Goal: Task Accomplishment & Management: Use online tool/utility

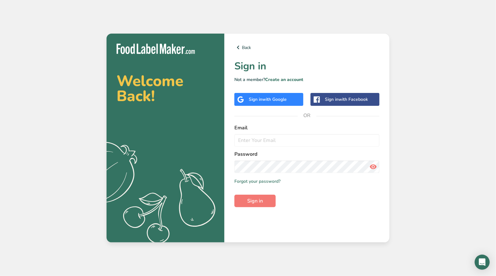
click at [276, 98] on span "with Google" at bounding box center [274, 99] width 24 height 6
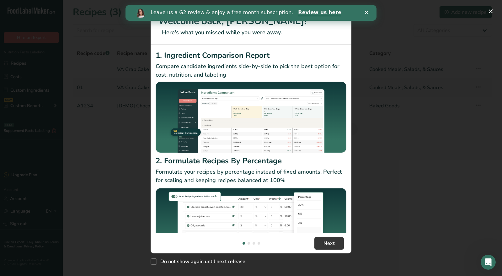
click at [367, 11] on polygon "Close" at bounding box center [366, 13] width 4 height 4
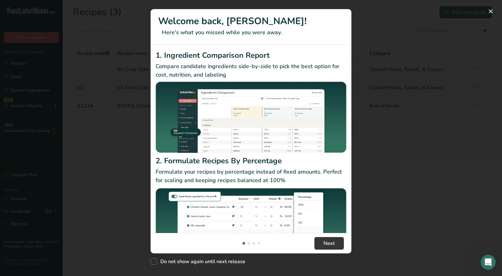
click at [388, 27] on div "New Features" at bounding box center [251, 138] width 502 height 276
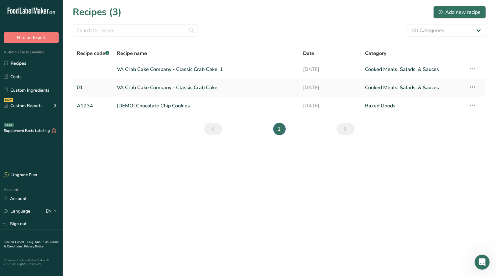
click at [183, 87] on link "VA Crab Cake Company - Classic Crab Cake" at bounding box center [206, 87] width 179 height 13
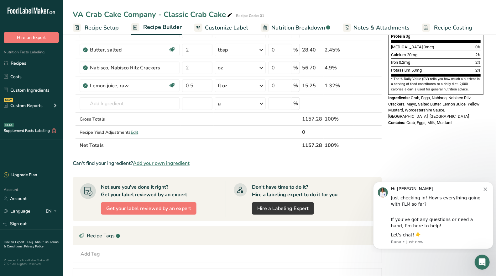
scroll to position [139, 0]
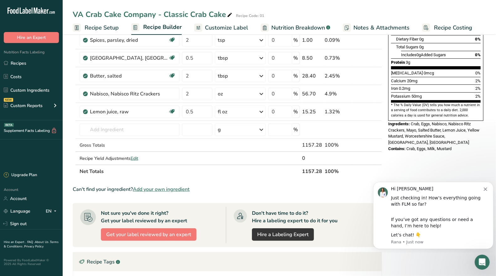
click at [138, 155] on span "Edit" at bounding box center [135, 158] width 8 height 6
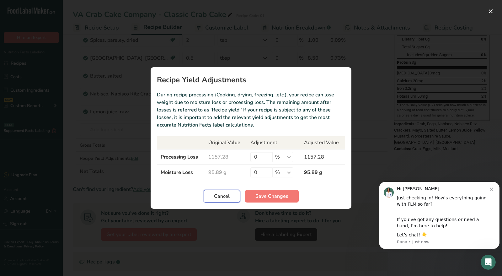
click at [220, 198] on span "Cancel" at bounding box center [222, 196] width 16 height 8
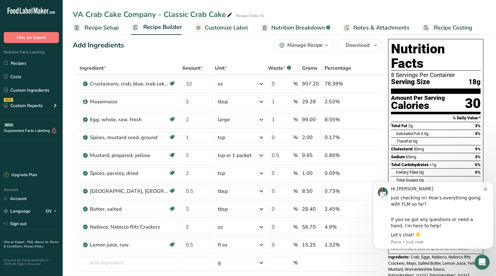
scroll to position [0, 0]
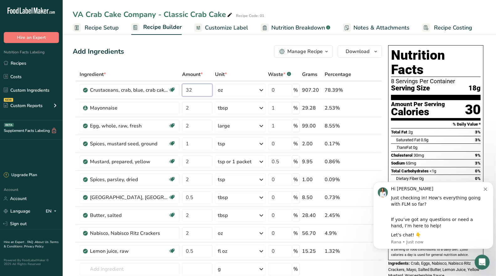
drag, startPoint x: 195, startPoint y: 92, endPoint x: 167, endPoint y: 89, distance: 28.1
click at [167, 89] on tr "Crustaceans, crab, blue, crab cakes, home recipe Source of Omega 3 Dairy free G…" at bounding box center [227, 90] width 309 height 18
type input "16"
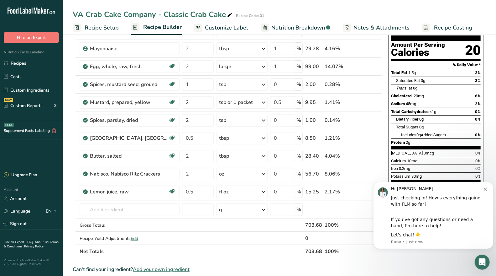
scroll to position [70, 0]
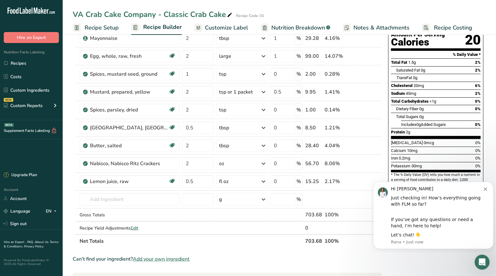
click at [112, 217] on td "Gross Totals" at bounding box center [129, 214] width 103 height 13
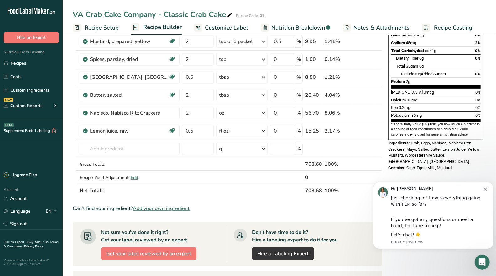
scroll to position [50, 0]
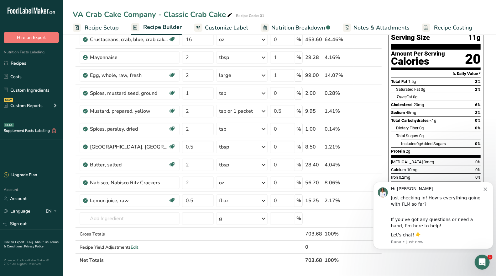
click at [487, 186] on button "Dismiss notification" at bounding box center [486, 187] width 5 height 5
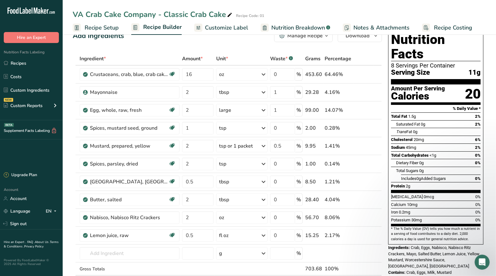
scroll to position [0, 0]
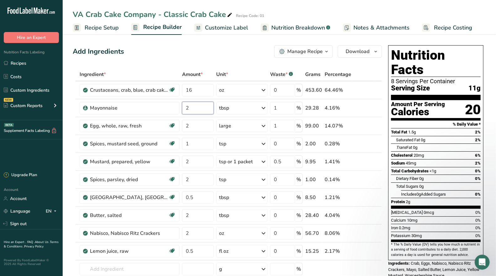
click at [192, 107] on input "2" at bounding box center [198, 108] width 32 height 13
type input "1"
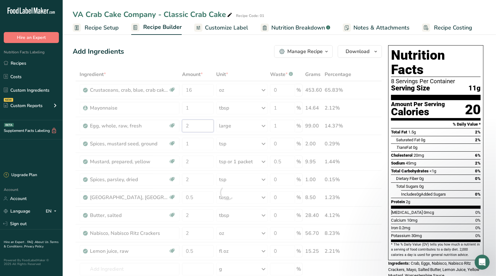
click at [190, 125] on div "Ingredient * Amount * Unit * Waste * .a-a{fill:#347362;}.b-a{fill:#fff;} Grams …" at bounding box center [228, 192] width 310 height 249
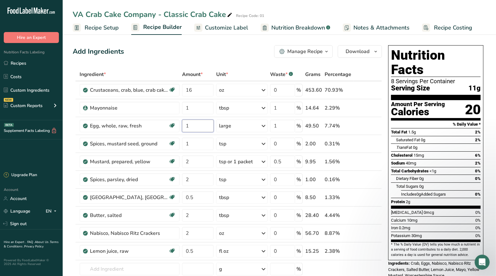
type input "1"
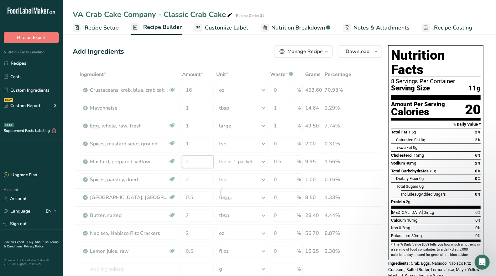
click at [189, 159] on div "Ingredient * Amount * Unit * Waste * .a-a{fill:#347362;}.b-a{fill:#fff;} Grams …" at bounding box center [228, 192] width 310 height 249
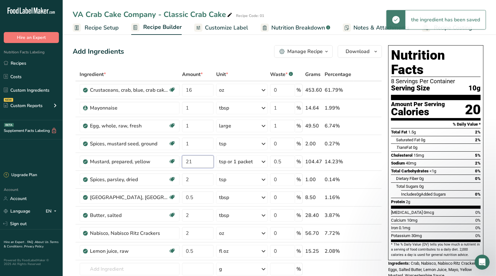
type input "2"
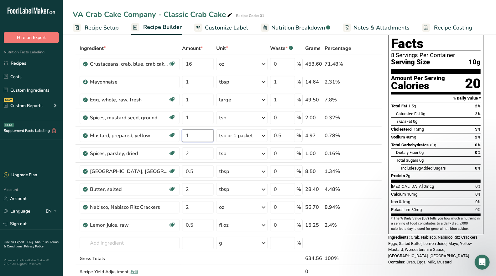
scroll to position [35, 0]
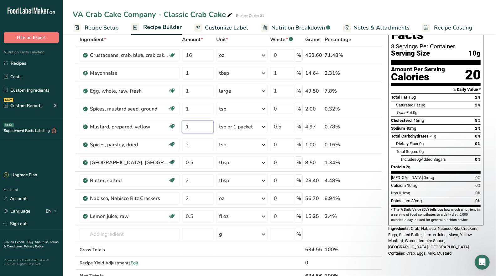
type input "1"
click at [190, 176] on div "Ingredient * Amount * Unit * Waste * .a-a{fill:#347362;}.b-a{fill:#fff;} Grams …" at bounding box center [228, 157] width 310 height 249
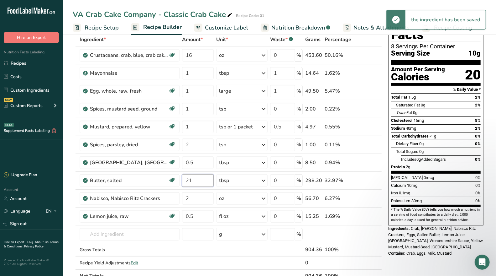
type input "2"
type input "1"
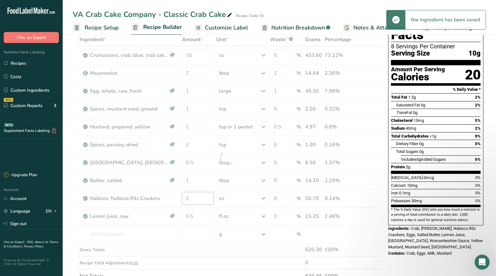
click at [198, 196] on div "Ingredient * Amount * Unit * Waste * .a-a{fill:#347362;}.b-a{fill:#fff;} Grams …" at bounding box center [228, 157] width 310 height 249
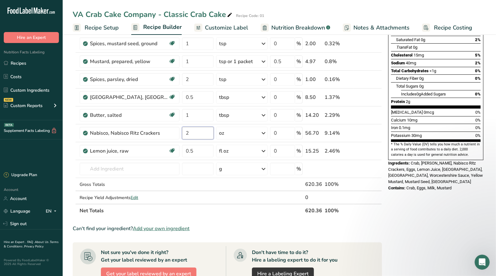
scroll to position [104, 0]
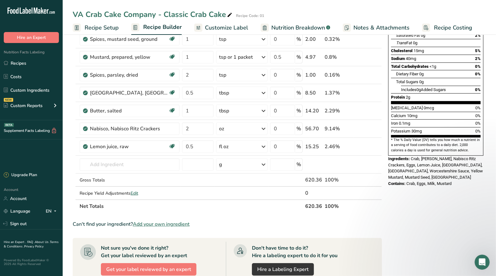
click at [135, 191] on div "Ingredient * Amount * Unit * Waste * .a-a{fill:#347362;}.b-a{fill:#fff;} Grams …" at bounding box center [228, 87] width 310 height 249
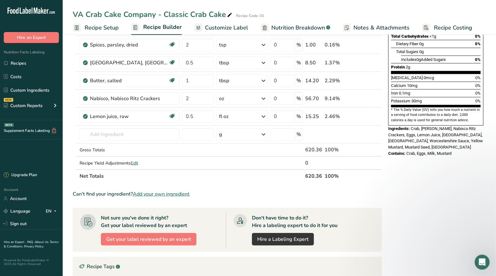
scroll to position [139, 0]
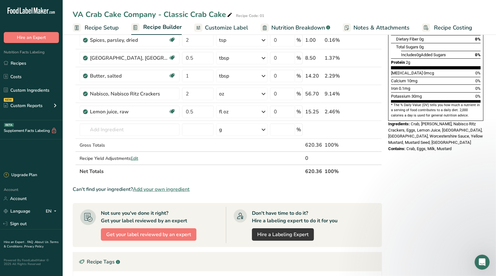
click at [159, 186] on span "Add your own ingredient" at bounding box center [161, 189] width 57 height 8
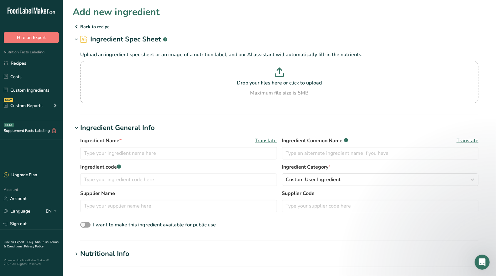
click at [273, 80] on p "Drop your files here or click to upload" at bounding box center [279, 83] width 395 height 8
click at [273, 80] on input "Drop your files here or click to upload Maximum file size is 5MB" at bounding box center [279, 82] width 399 height 42
click at [281, 72] on icon at bounding box center [279, 71] width 9 height 9
click at [281, 72] on input "Drop your files here or click to upload Maximum file size is 5MB" at bounding box center [279, 82] width 399 height 42
type input "C:\fakepath\Crab Cake Seasoning.jpeg"
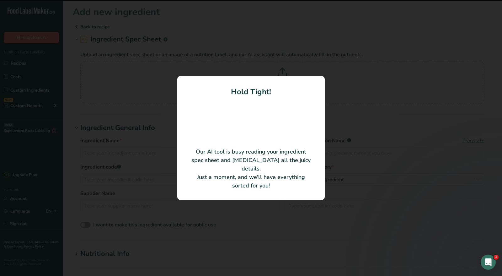
type input "Celery Salt"
type input "[PERSON_NAME] FOODS, INC."
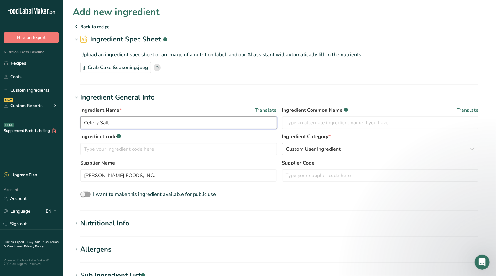
drag, startPoint x: 117, startPoint y: 123, endPoint x: 70, endPoint y: 118, distance: 47.6
click at [73, 117] on div "Ingredient Name * Translate Celery Salt Ingredient Common Name .a-a{fill:#34736…" at bounding box center [280, 153] width 414 height 100
type input "Crab Cake Seasoning"
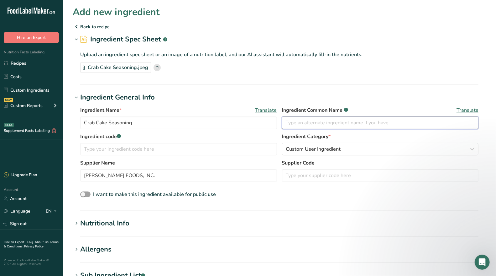
click at [293, 124] on input "text" at bounding box center [380, 122] width 197 height 13
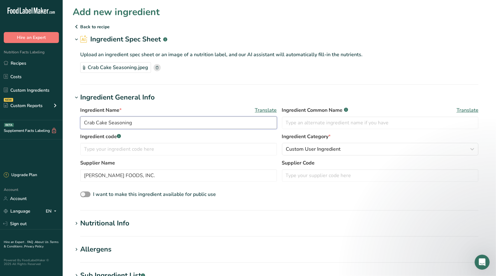
drag, startPoint x: 136, startPoint y: 124, endPoint x: 73, endPoint y: 114, distance: 63.7
click at [76, 114] on div "Ingredient Name * Translate Crab Cake Seasoning Ingredient Common Name .a-a{fil…" at bounding box center [280, 153] width 414 height 100
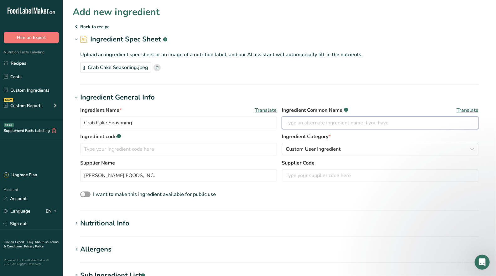
click at [341, 123] on input "text" at bounding box center [380, 122] width 197 height 13
paste input "Crab Cake Seasoning"
type input "Crab Cake Seasoning"
click at [219, 103] on div "Ingredient Name * Translate Crab Cake Seasoning Ingredient Common Name .a-a{fil…" at bounding box center [280, 153] width 414 height 100
click at [136, 150] on input "text" at bounding box center [178, 149] width 197 height 13
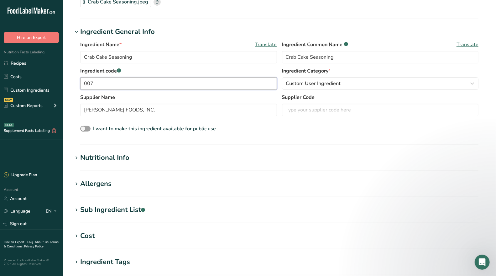
scroll to position [70, 0]
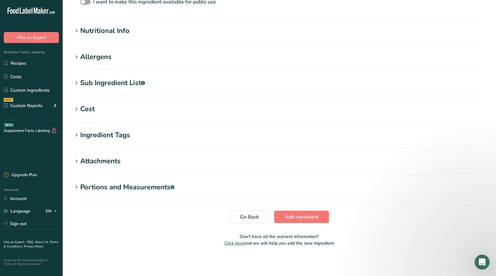
type input "007"
click at [296, 216] on span "Add ingredient" at bounding box center [302, 217] width 34 height 8
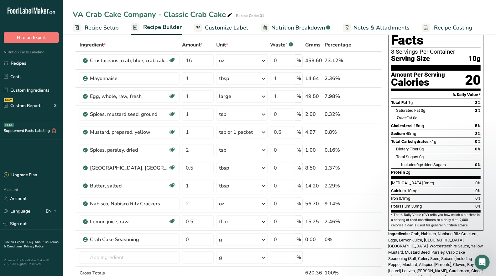
scroll to position [70, 0]
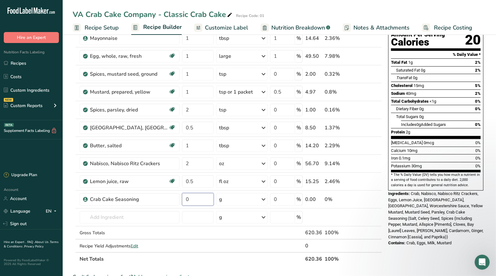
click at [197, 199] on input "0" at bounding box center [198, 199] width 32 height 13
type input "0"
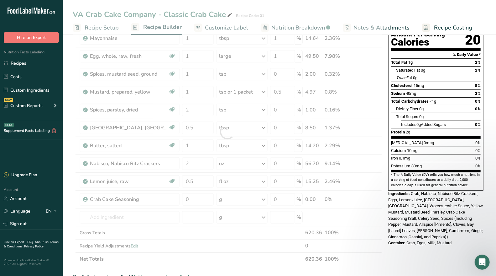
click at [265, 198] on div "Ingredient * Amount * Unit * Waste * .a-a{fill:#347362;}.b-a{fill:#fff;} Grams …" at bounding box center [228, 131] width 310 height 267
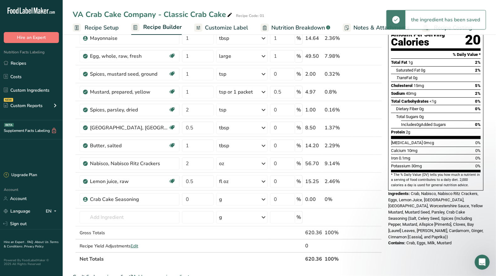
click at [264, 196] on icon at bounding box center [264, 198] width 8 height 11
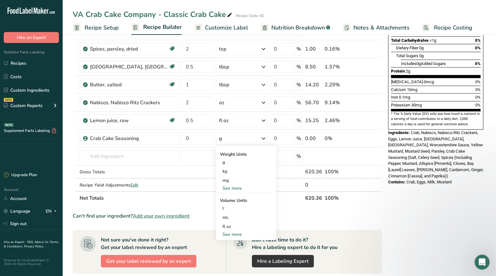
scroll to position [139, 0]
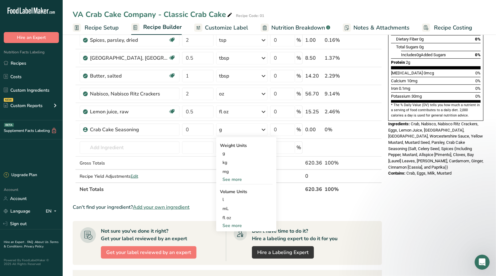
click at [236, 223] on div "See more" at bounding box center [246, 225] width 53 height 7
select select "22"
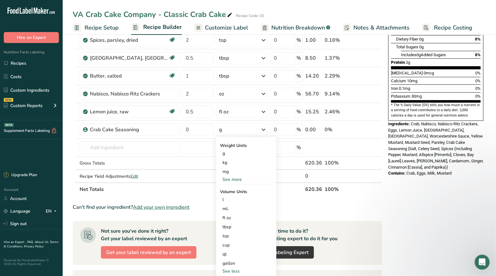
click at [236, 232] on div "tsp" at bounding box center [247, 235] width 48 height 7
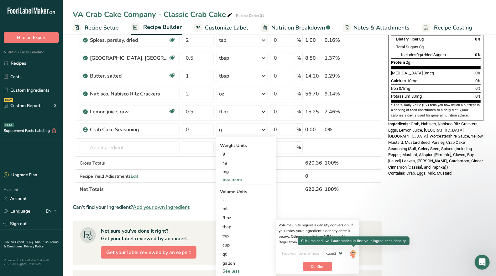
click at [354, 249] on img at bounding box center [353, 253] width 7 height 11
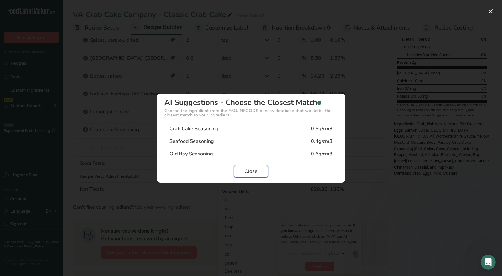
click at [252, 169] on span "Close" at bounding box center [250, 171] width 13 height 8
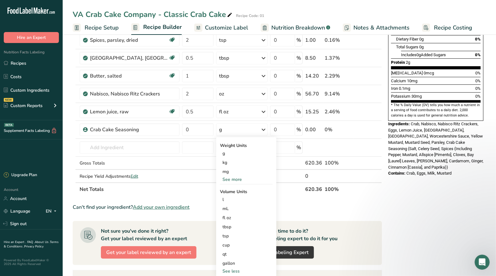
click at [359, 207] on div "Can't find your ingredient? Add your own ingredient" at bounding box center [228, 207] width 310 height 8
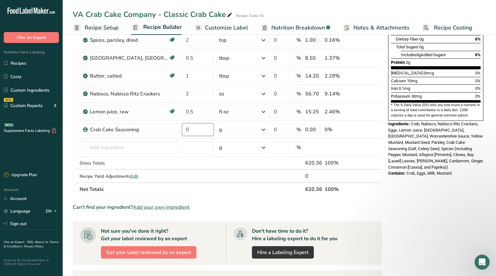
click at [199, 130] on input "0" at bounding box center [198, 129] width 32 height 13
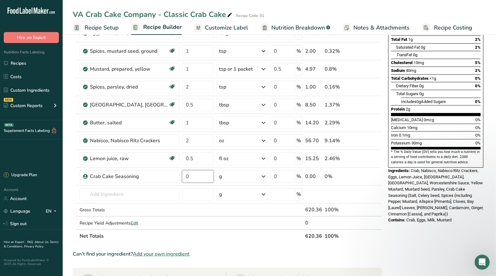
scroll to position [104, 0]
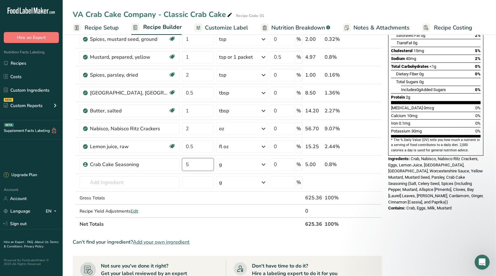
type input "5"
click at [235, 229] on section "Ingredient * Amount * Unit * Waste * .a-a{fill:#347362;}.b-a{fill:#fff;} Grams …" at bounding box center [228, 197] width 310 height 469
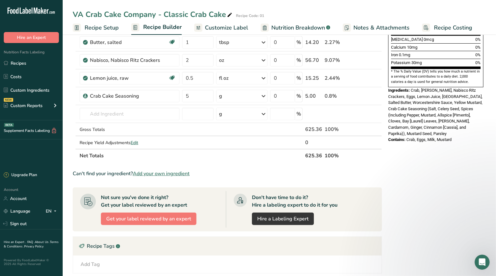
scroll to position [103, 0]
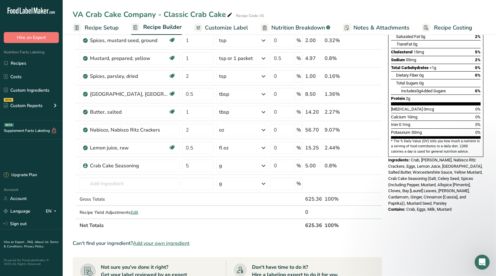
click at [271, 201] on td at bounding box center [286, 199] width 35 height 13
click at [135, 209] on span "Edit" at bounding box center [135, 212] width 8 height 6
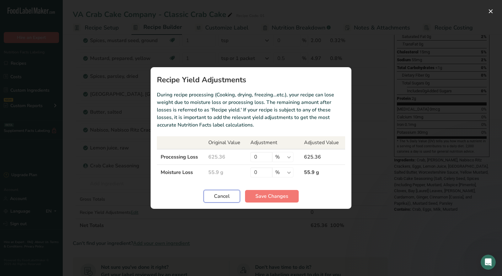
click at [235, 194] on button "Cancel" at bounding box center [222, 196] width 36 height 13
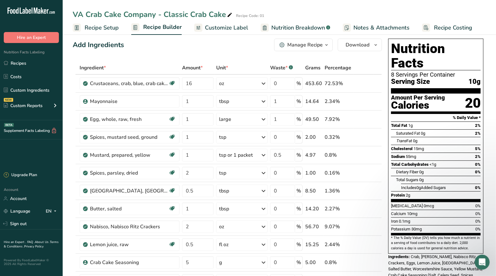
scroll to position [0, 0]
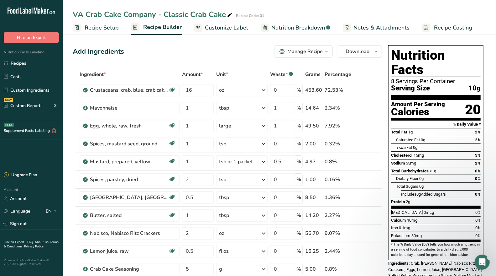
click at [484, 262] on icon "Open Intercom Messenger" at bounding box center [482, 262] width 10 height 10
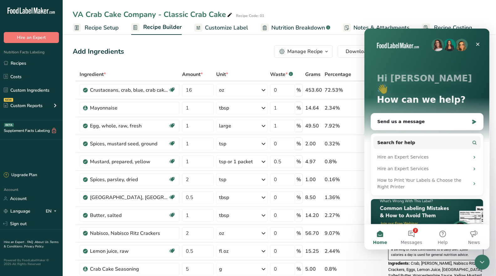
click at [402, 113] on div "Send us a message" at bounding box center [427, 121] width 112 height 17
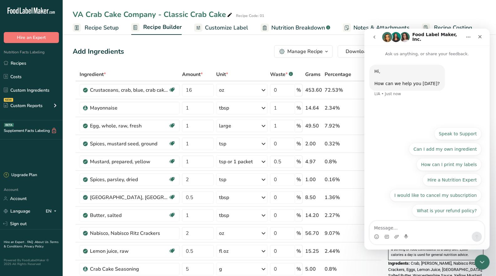
click at [395, 230] on textarea "Message…" at bounding box center [427, 225] width 115 height 11
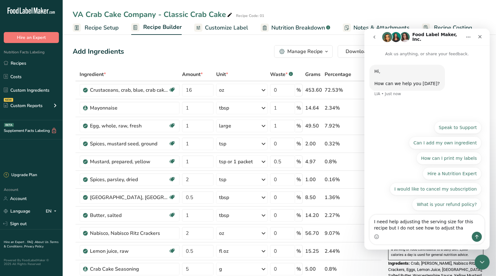
type textarea "I need help adjusting the serving size for this recipe but I do not see how to …"
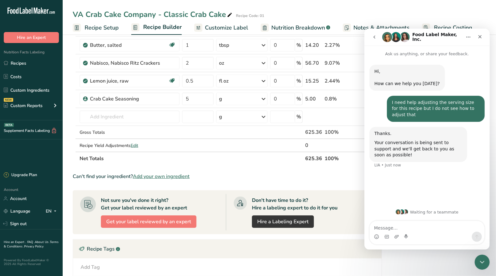
scroll to position [209, 0]
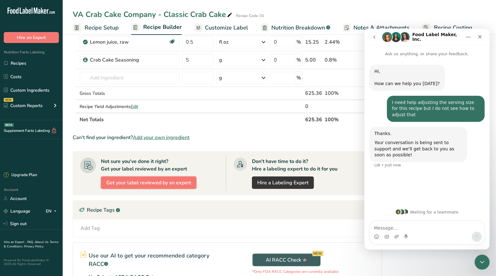
click at [155, 179] on span "Get your label reviewed by an expert" at bounding box center [148, 183] width 85 height 8
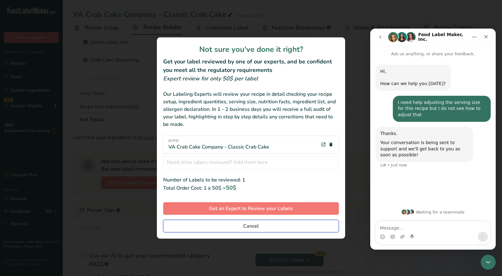
click at [254, 226] on span "Cancel" at bounding box center [251, 226] width 16 height 8
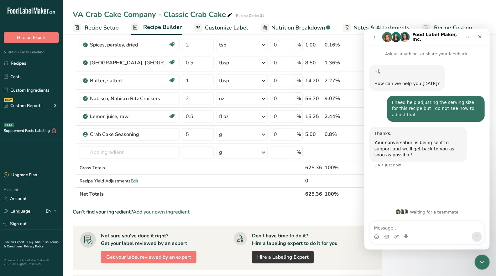
scroll to position [104, 0]
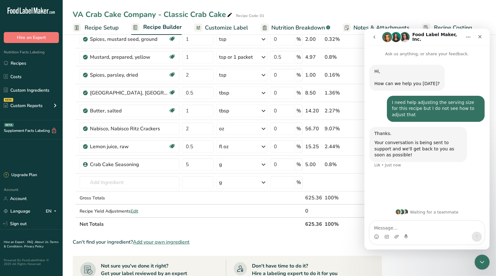
click at [179, 198] on td "Gross Totals" at bounding box center [129, 197] width 103 height 13
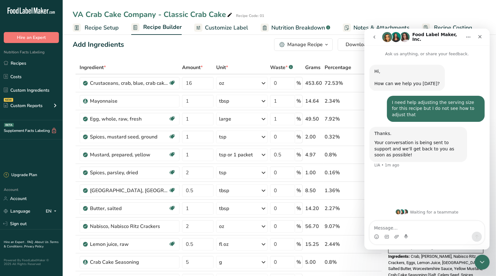
scroll to position [0, 0]
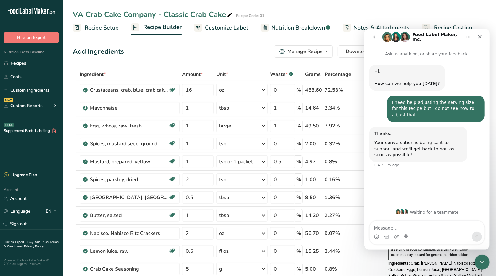
click at [480, 34] on icon "Close" at bounding box center [480, 36] width 5 height 5
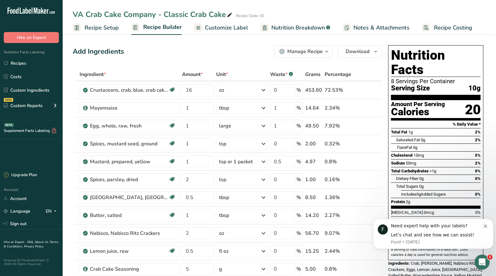
click at [320, 52] on div "Manage Recipe" at bounding box center [305, 52] width 35 height 8
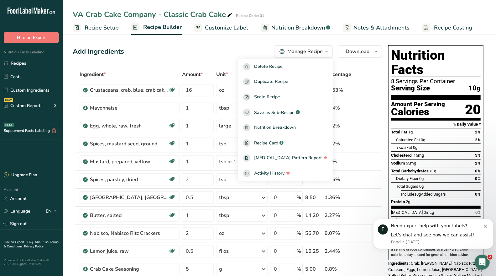
click at [230, 55] on div "Add Ingredients Manage Recipe Delete Recipe Duplicate Recipe Scale Recipe Save …" at bounding box center [228, 51] width 310 height 13
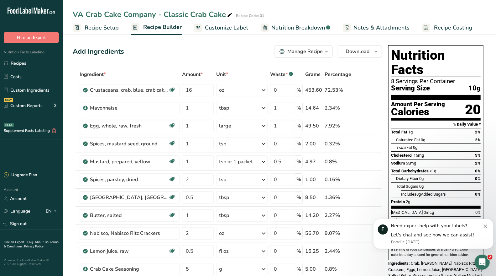
click at [484, 226] on icon "Dismiss notification" at bounding box center [485, 225] width 3 height 3
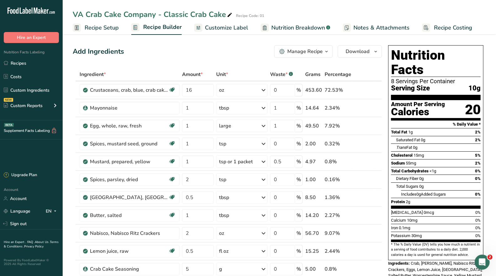
drag, startPoint x: 300, startPoint y: 202, endPoint x: 351, endPoint y: 177, distance: 57.2
click at [107, 25] on span "Recipe Setup" at bounding box center [102, 28] width 34 height 8
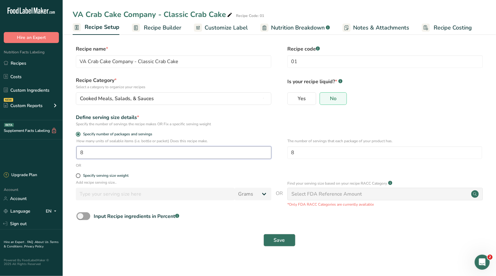
click at [133, 146] on input "8" at bounding box center [174, 152] width 195 height 13
type input "1"
type input "4"
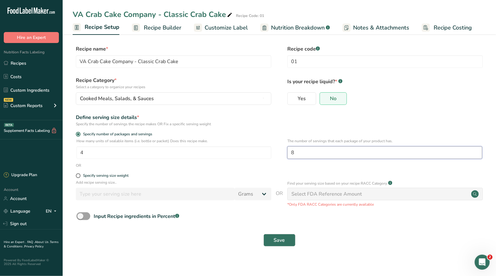
click at [299, 152] on input "8" at bounding box center [385, 152] width 195 height 13
type input "4"
click at [285, 241] on button "Save" at bounding box center [280, 240] width 32 height 13
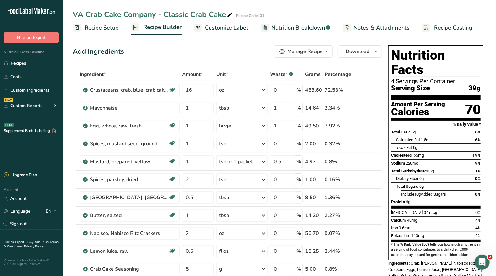
click at [223, 25] on span "Customize Label" at bounding box center [226, 28] width 43 height 8
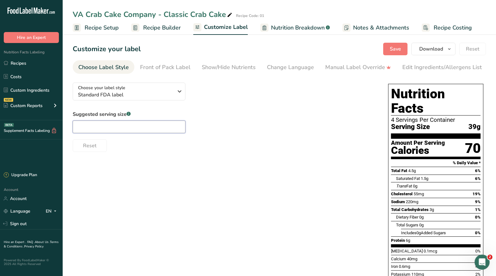
click at [142, 129] on input "text" at bounding box center [129, 126] width 113 height 13
type input "4"
click at [391, 50] on button "Save" at bounding box center [396, 49] width 24 height 13
click at [300, 28] on span "Nutrition Breakdown" at bounding box center [298, 28] width 54 height 8
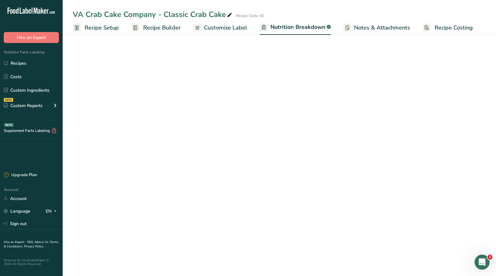
select select "Calories"
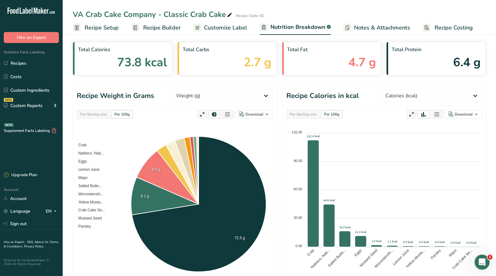
scroll to position [35, 0]
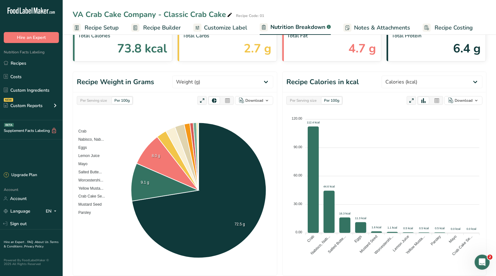
click at [160, 26] on span "Recipe Builder" at bounding box center [162, 28] width 38 height 8
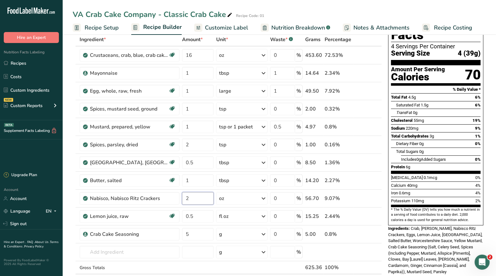
click at [198, 197] on input "2" at bounding box center [198, 198] width 32 height 13
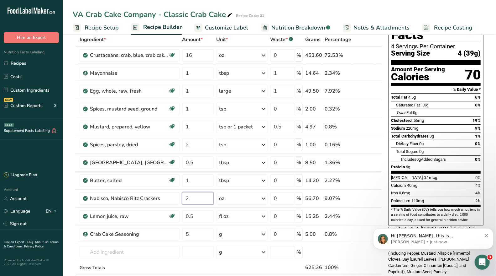
scroll to position [17, 0]
type input "2.3"
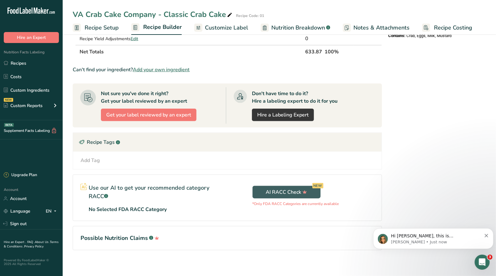
scroll to position [278, 0]
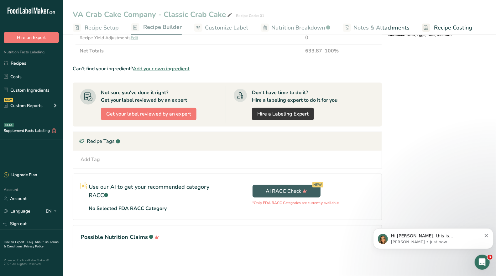
click at [449, 197] on div "Nutrition Facts 4 Servings Per Container Serving Size 4 (39g) Amount Per Servin…" at bounding box center [436, 17] width 100 height 504
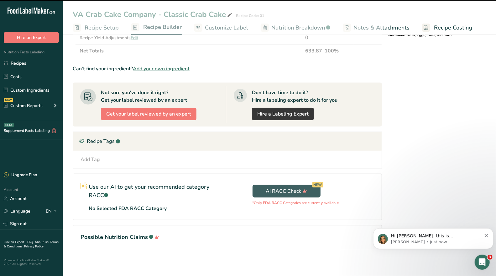
click at [483, 232] on div "Hi [PERSON_NAME], this is [PERSON_NAME], Nutritionist and Customer Success Mana…" at bounding box center [433, 238] width 111 height 13
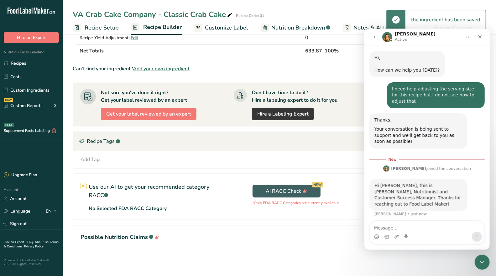
scroll to position [28, 0]
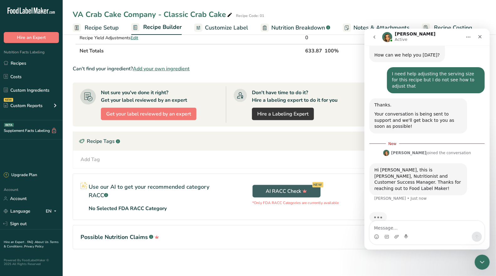
click at [481, 35] on icon "Close" at bounding box center [480, 36] width 3 height 3
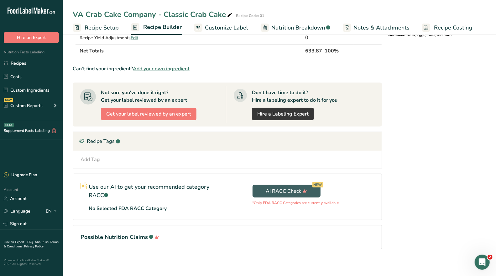
drag, startPoint x: 486, startPoint y: 262, endPoint x: 481, endPoint y: 258, distance: 6.5
click at [487, 261] on div "Open Intercom Messenger" at bounding box center [482, 261] width 21 height 21
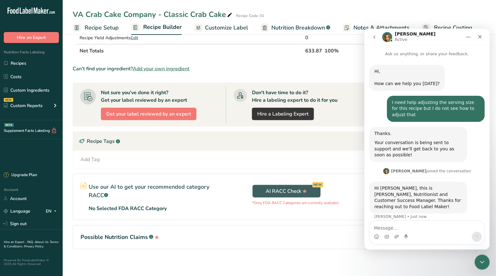
scroll to position [17, 0]
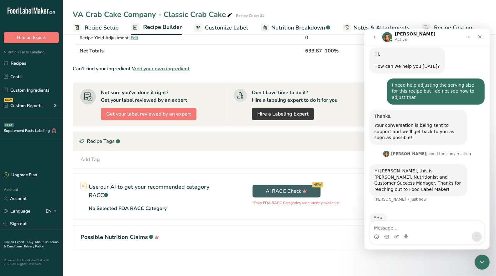
click at [395, 225] on textarea "Message…" at bounding box center [427, 225] width 115 height 11
type textarea "I found the serving size adjustment"
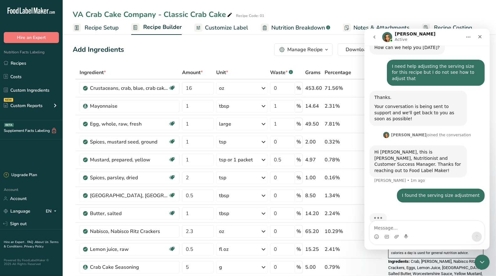
scroll to position [0, 0]
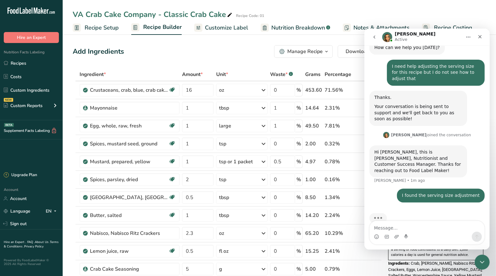
drag, startPoint x: 827, startPoint y: 71, endPoint x: 476, endPoint y: 38, distance: 352.8
click at [476, 38] on div "Close" at bounding box center [479, 36] width 11 height 11
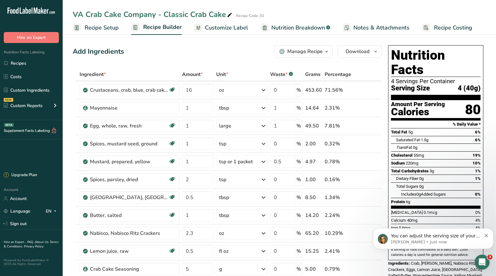
scroll to position [61, 0]
click at [440, 236] on p "You can adjust the serving size of your recipe by clicking on the recipe setup …" at bounding box center [436, 235] width 91 height 6
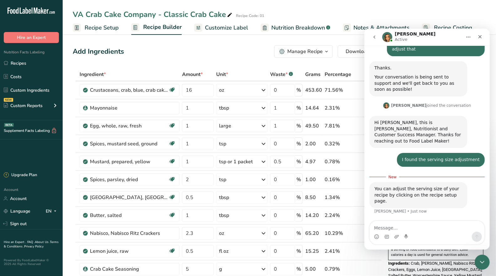
scroll to position [71, 0]
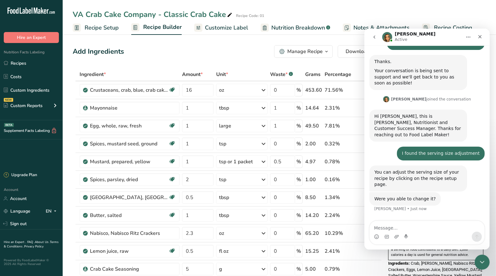
click at [408, 226] on textarea "Message…" at bounding box center [427, 225] width 115 height 11
type textarea "I was"
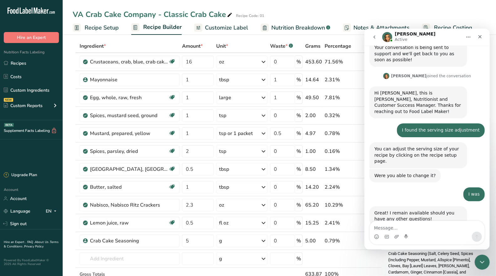
scroll to position [35, 0]
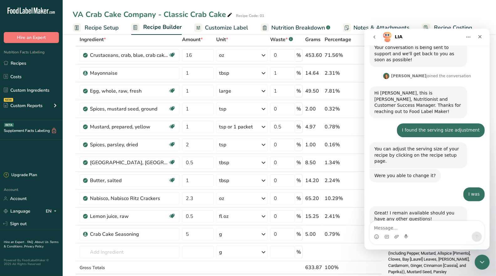
click at [481, 36] on icon "Close" at bounding box center [480, 36] width 5 height 5
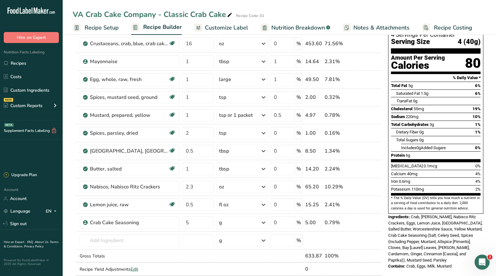
scroll to position [0, 0]
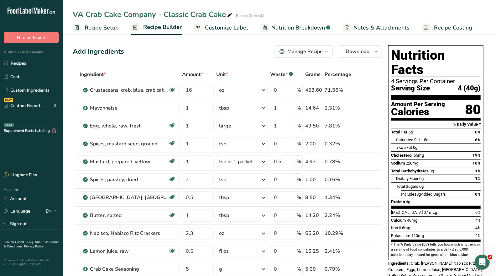
click at [233, 26] on span "Customize Label" at bounding box center [226, 28] width 43 height 8
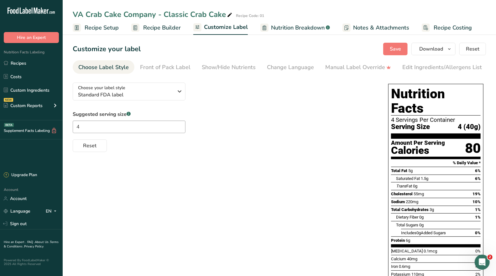
click at [312, 28] on span "Nutrition Breakdown" at bounding box center [298, 28] width 54 height 8
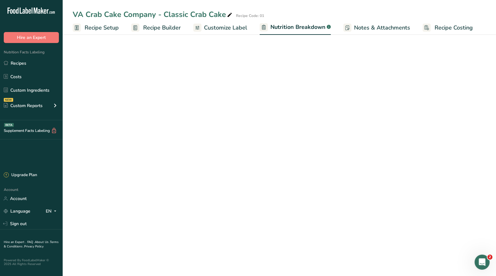
select select "Calories"
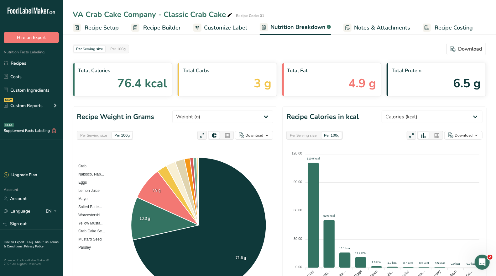
click at [365, 26] on span "Notes & Attachments" at bounding box center [382, 28] width 56 height 8
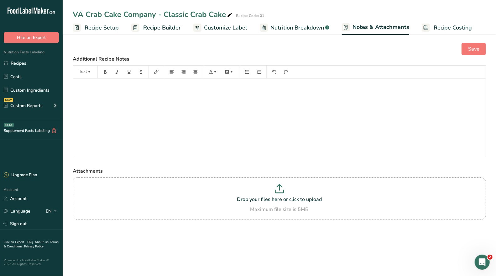
click at [109, 29] on span "Recipe Setup" at bounding box center [102, 28] width 34 height 8
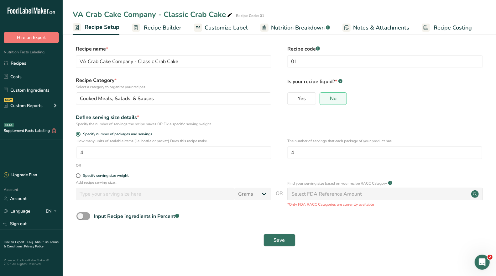
click at [168, 32] on span "Recipe Builder" at bounding box center [163, 28] width 38 height 8
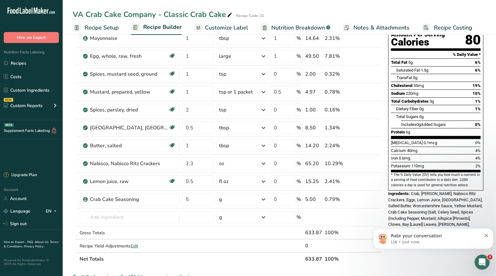
scroll to position [35, 0]
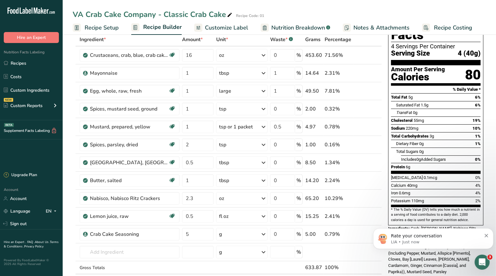
click at [486, 237] on div "Rate your conversation LIA • Just now" at bounding box center [433, 238] width 111 height 13
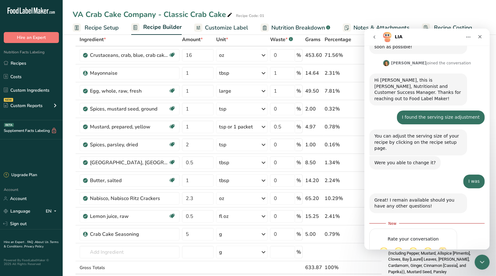
scroll to position [118, 0]
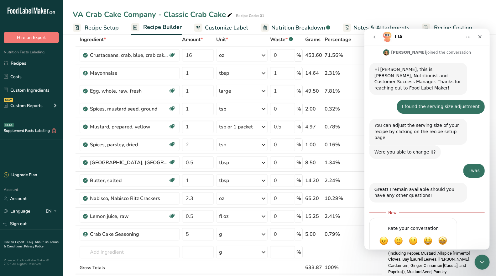
click at [484, 34] on div "Close" at bounding box center [479, 36] width 11 height 11
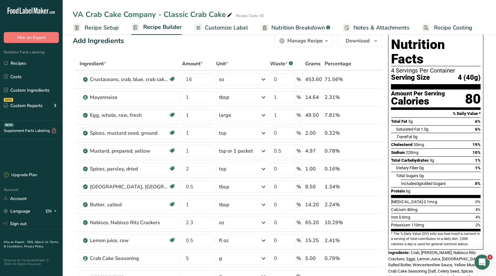
scroll to position [35, 0]
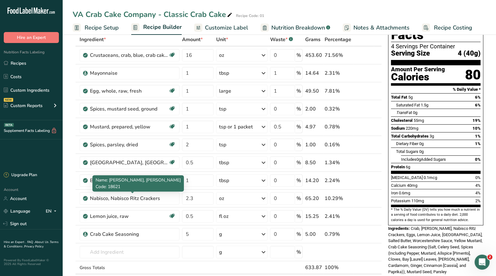
click at [128, 199] on div "Nabisco, Nabisco Ritz Crackers" at bounding box center [129, 198] width 78 height 8
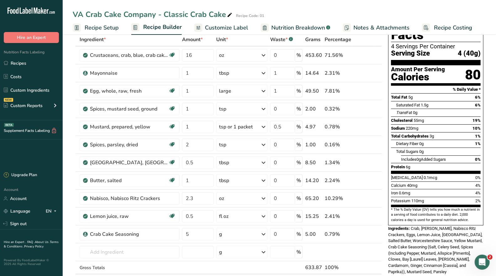
click at [130, 199] on div "Nabisco, Nabisco Ritz Crackers" at bounding box center [129, 198] width 78 height 8
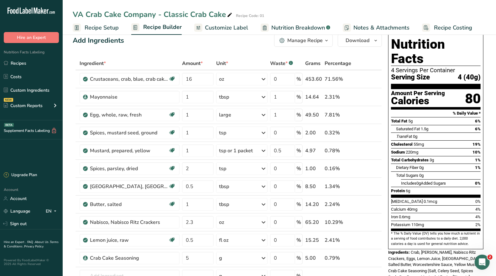
scroll to position [0, 0]
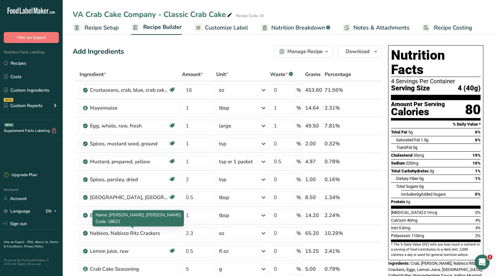
click at [152, 232] on div "Nabisco, Nabisco Ritz Crackers" at bounding box center [129, 233] width 78 height 8
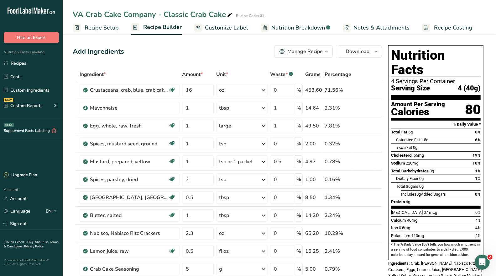
click at [161, 231] on div "Nabisco, Nabisco Ritz Crackers" at bounding box center [129, 233] width 78 height 8
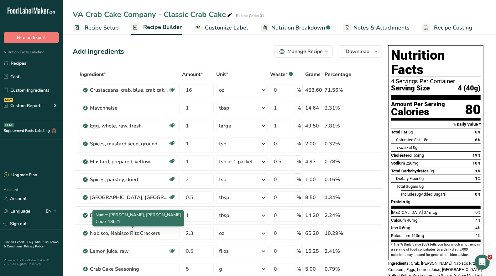
click at [153, 232] on div "Nabisco, Nabisco Ritz Crackers" at bounding box center [129, 233] width 78 height 8
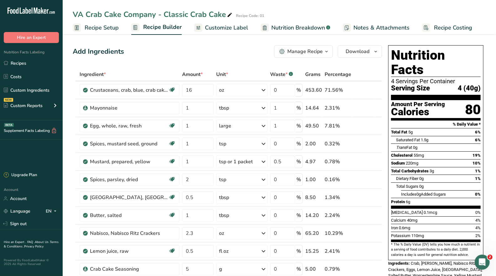
click at [153, 232] on div "Nabisco, Nabisco Ritz Crackers" at bounding box center [129, 233] width 78 height 8
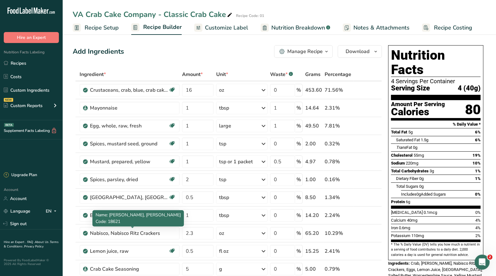
click at [127, 232] on div "Nabisco, Nabisco Ritz Crackers" at bounding box center [129, 233] width 78 height 8
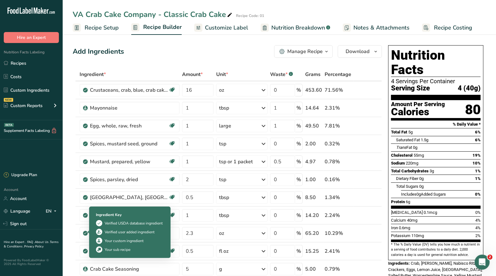
click at [85, 231] on icon at bounding box center [85, 233] width 4 height 6
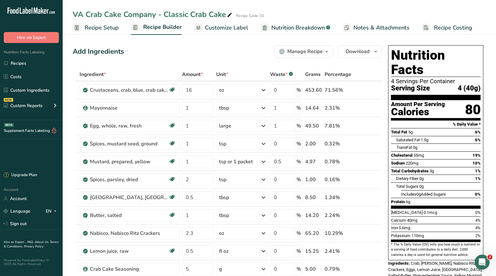
click at [85, 230] on icon at bounding box center [85, 233] width 4 height 6
click at [0, 0] on div "Gluten free Vegetarian Soy free" at bounding box center [0, 0] width 0 height 0
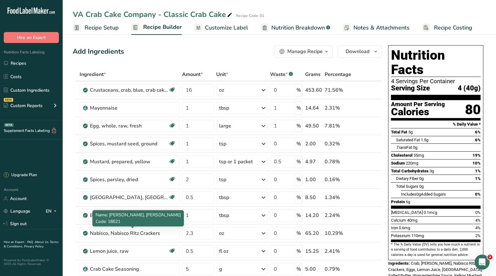
click at [116, 229] on div "Nabisco, Nabisco Ritz Crackers" at bounding box center [129, 233] width 78 height 8
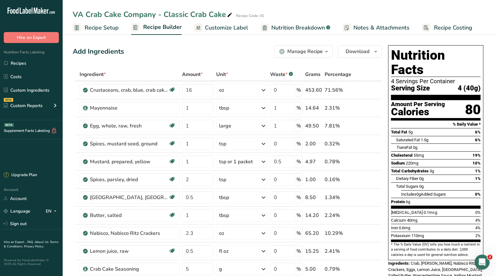
drag, startPoint x: 166, startPoint y: 232, endPoint x: 78, endPoint y: 227, distance: 87.4
click at [78, 227] on td "Nabisco, Nabisco Ritz Crackers" at bounding box center [129, 233] width 103 height 18
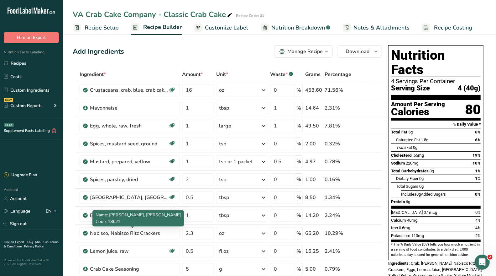
copy div "Nabisco, Nabisco Ritz Crackers"
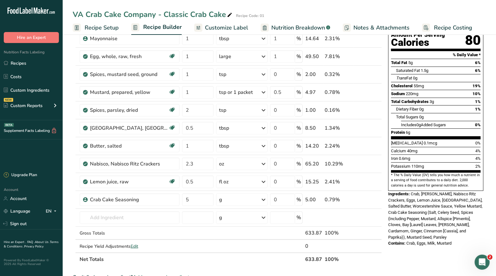
scroll to position [70, 0]
click at [485, 262] on icon "Open Intercom Messenger" at bounding box center [482, 262] width 10 height 10
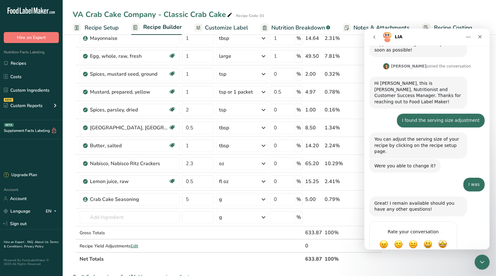
scroll to position [108, 0]
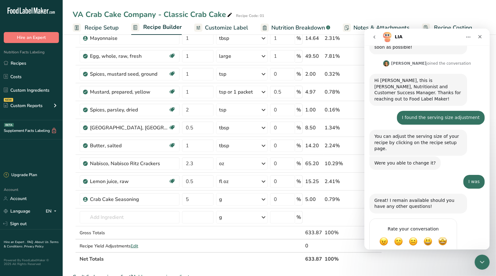
click at [474, 193] on div "Great! I remain available should you have any other questions! [PERSON_NAME] • …" at bounding box center [426, 205] width 115 height 25
click at [395, 225] on div "Rate your conversation" at bounding box center [413, 229] width 75 height 8
click at [444, 236] on span "Amazing" at bounding box center [442, 240] width 9 height 9
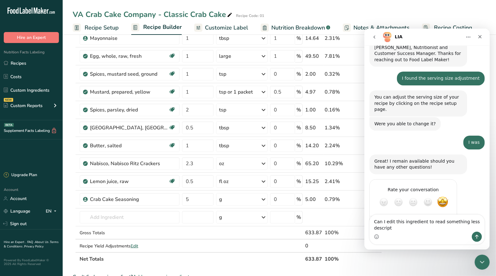
scroll to position [153, 0]
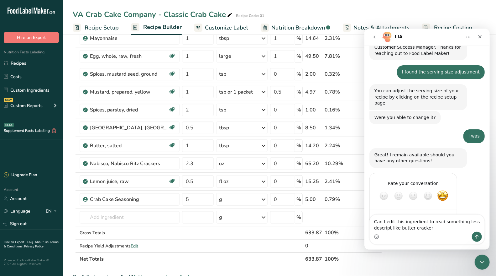
type textarea "Can I edit this ingredient to read something less descript like butter cracker ?"
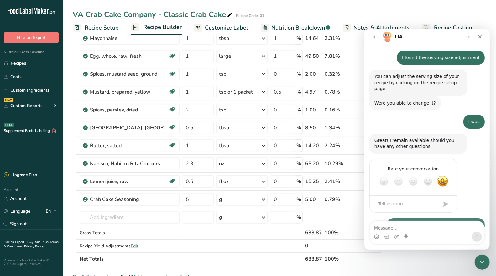
scroll to position [172, 0]
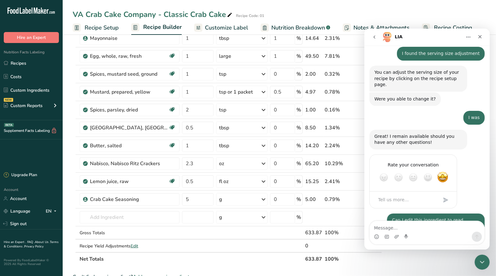
type textarea "Nabisco, Nabisco Ritz Crackers"
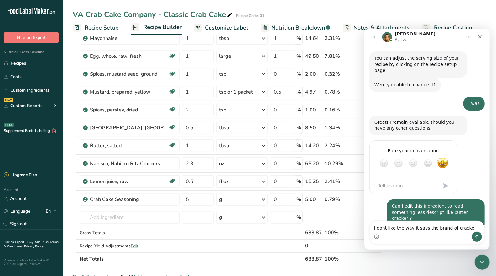
type textarea "I dont like the way it says the brand of cracker"
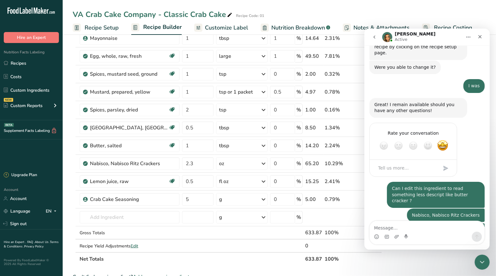
scroll to position [206, 0]
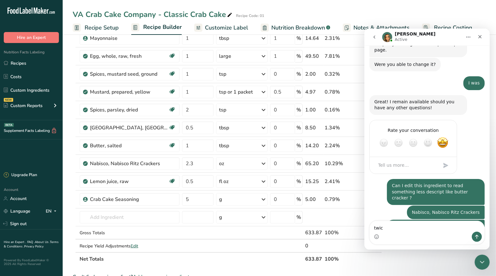
type textarea "twice"
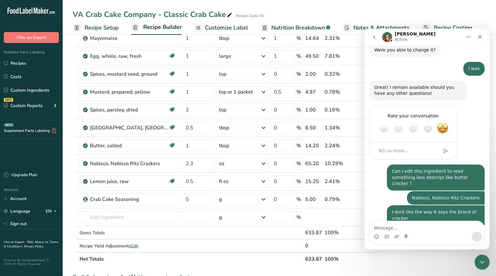
click at [111, 29] on span "Recipe Setup" at bounding box center [102, 28] width 34 height 8
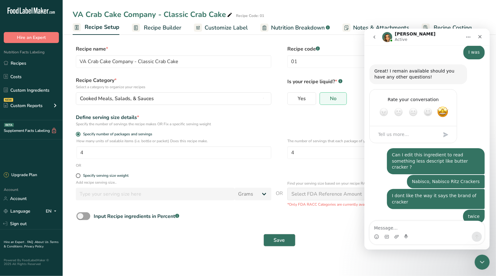
scroll to position [245, 0]
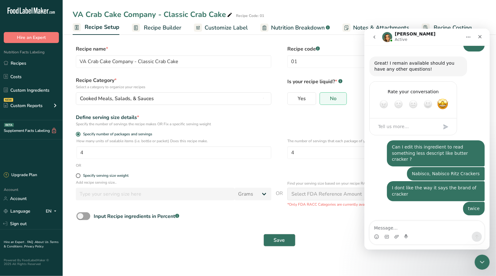
click at [162, 28] on span "Recipe Builder" at bounding box center [163, 28] width 38 height 8
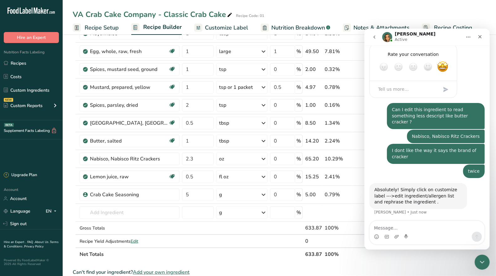
scroll to position [35, 0]
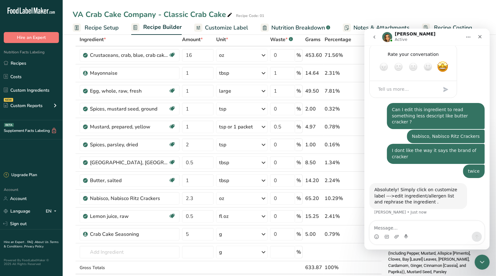
click at [225, 25] on span "Customize Label" at bounding box center [226, 28] width 43 height 8
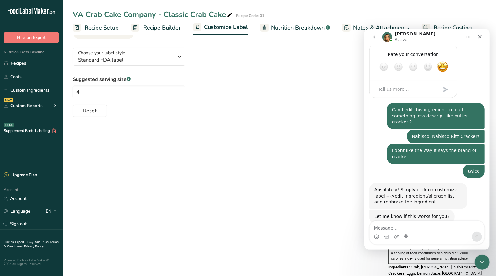
scroll to position [296, 0]
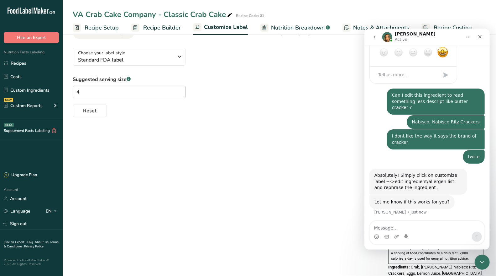
click at [330, 61] on div "Choose your label style Standard FDA label USA (FDA) Standard FDA label Tabular…" at bounding box center [224, 80] width 303 height 74
click at [475, 34] on div "Close" at bounding box center [479, 36] width 11 height 11
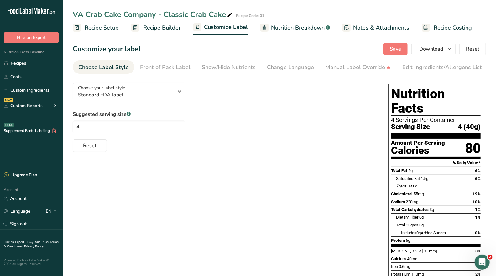
scroll to position [272, 0]
click at [179, 90] on icon "button" at bounding box center [180, 91] width 8 height 11
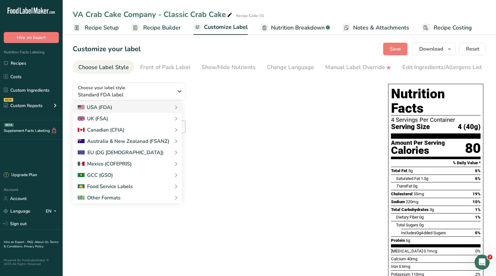
click at [221, 94] on div "Choose your label style Standard FDA label USA (FDA) Standard FDA label Tabular…" at bounding box center [224, 114] width 303 height 74
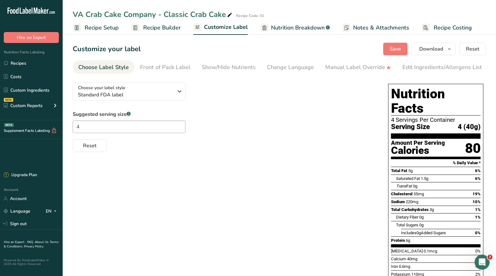
click at [433, 66] on div "Edit Ingredients/Allergens List" at bounding box center [443, 67] width 80 height 8
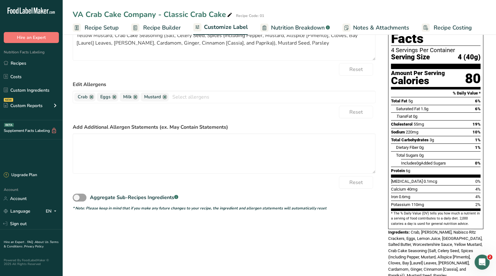
scroll to position [35, 0]
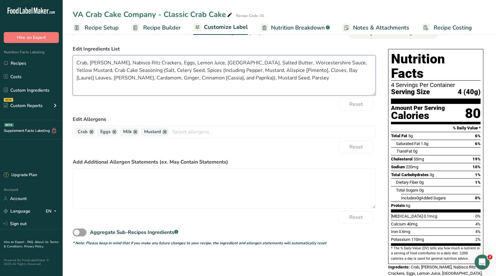
click at [264, 72] on textarea "Crab, [PERSON_NAME], Nabisco Ritz Crackers, Eggs, Lemon Juice, [GEOGRAPHIC_DATA…" at bounding box center [224, 75] width 303 height 40
drag, startPoint x: 180, startPoint y: 79, endPoint x: 101, endPoint y: 72, distance: 79.0
click at [101, 72] on textarea "Crab, [PERSON_NAME], Nabisco Ritz Crackers, Eggs, Lemon Juice, Mayo, Salted But…" at bounding box center [224, 75] width 303 height 40
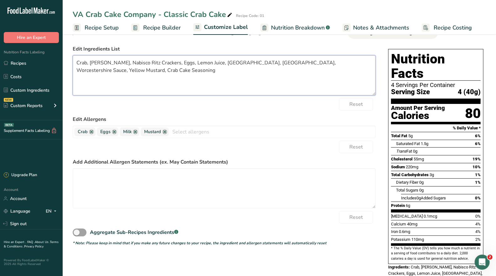
click at [139, 63] on textarea "Crab, [PERSON_NAME], Nabisco Ritz Crackers, Eggs, Lemon Juice, [GEOGRAPHIC_DATA…" at bounding box center [224, 75] width 303 height 40
click at [87, 64] on textarea "Crab, Butter Crackers, Eggs, Lemon Juice, [GEOGRAPHIC_DATA], [GEOGRAPHIC_DATA],…" at bounding box center [224, 75] width 303 height 40
click at [136, 63] on textarea "Crab Meat, Butter Crackers, Eggs, Lemon Juice, Mayo, Salted Butter, Worcestersh…" at bounding box center [224, 75] width 303 height 40
click at [149, 64] on textarea "Crab Meat, Butter Cracker, Eggs, Lemon Juice, Mayo, Salted Butter, Worcestershi…" at bounding box center [224, 75] width 303 height 40
click at [189, 63] on textarea "Crab Meat, Butter Cracker, Egg, Lemon Juice, Mayo, Salted Butter, Worcestershir…" at bounding box center [224, 75] width 303 height 40
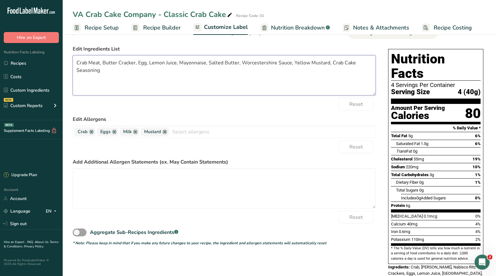
click at [222, 65] on textarea "Crab Meat, Butter Cracker, Egg, Lemon Juice, Mayonnaise, Salted Butter, Worcest…" at bounding box center [224, 75] width 303 height 40
click at [178, 66] on textarea "Crab Meat, Butter Cracker, Egg, Lemon Juice, Mayonnaise, Butter, Worcestershire…" at bounding box center [224, 75] width 303 height 40
click at [225, 63] on textarea "Crab Meat, Butter Cracker, Egg, Lemon Juice, Parsley, Mayonnaise, [GEOGRAPHIC_D…" at bounding box center [224, 75] width 303 height 40
click at [308, 91] on textarea "Crab Meat, Butter Cracker, Egg, Lemon Juice, Parsley, Mayonnaise, [GEOGRAPHIC_D…" at bounding box center [224, 75] width 303 height 40
click at [310, 65] on textarea "Crab Meat, Butter Cracker, Egg, Lemon Juice, Parsley, Mayonnaise, [GEOGRAPHIC_D…" at bounding box center [224, 75] width 303 height 40
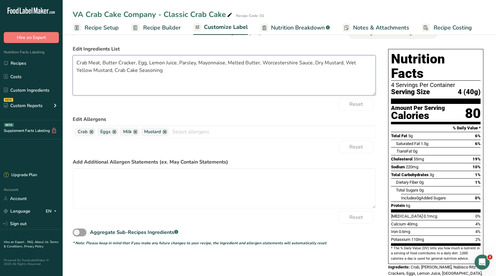
click at [77, 65] on textarea "Crab Meat, Butter Cracker, Egg, Lemon Juice, Parsley, Mayonnaise, Melted Butter…" at bounding box center [224, 75] width 303 height 40
click at [76, 66] on textarea "Jumbo Lump Crab Meat, Butter Cracker, Egg, Lemon Juice, Parsley, Mayonnaise, Me…" at bounding box center [224, 75] width 303 height 40
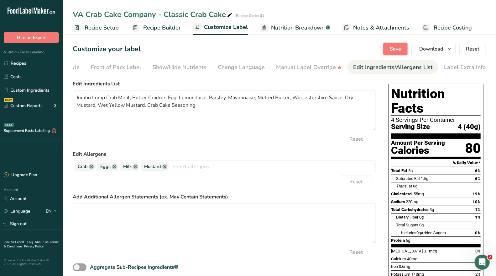
click at [400, 45] on button "Save" at bounding box center [396, 49] width 24 height 13
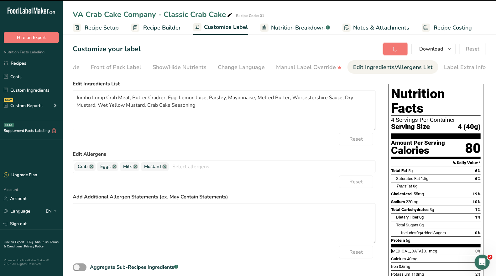
type textarea "Jumbo Lump Crab Meat, Butter Cracker, Egg, Lemon Juice, Parsley, Mayonnaise, Me…"
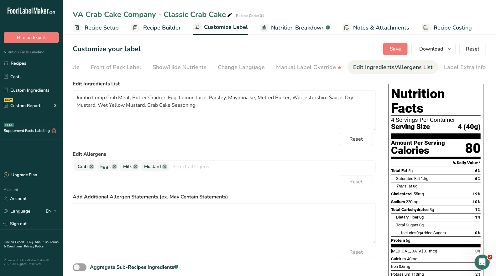
click at [215, 24] on span "Customize Label" at bounding box center [226, 27] width 44 height 8
click at [400, 46] on span "Save" at bounding box center [395, 49] width 11 height 8
click at [170, 27] on span "Recipe Builder" at bounding box center [162, 28] width 38 height 8
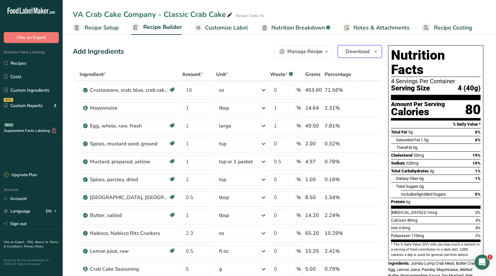
click at [378, 53] on icon "button" at bounding box center [376, 52] width 5 height 8
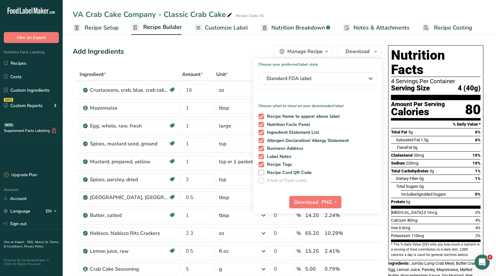
click at [261, 148] on span at bounding box center [262, 149] width 6 height 6
click at [261, 148] on input "Business Address" at bounding box center [261, 148] width 4 height 4
checkbox input "false"
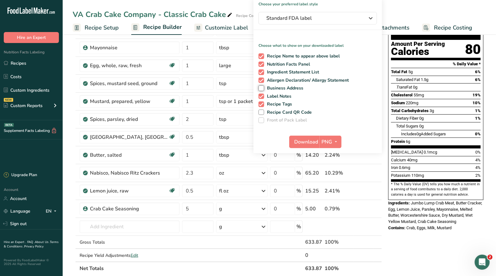
scroll to position [70, 0]
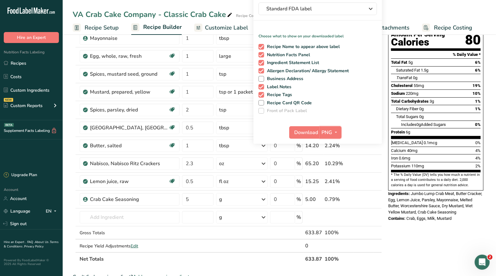
click at [331, 131] on span "PNG" at bounding box center [327, 133] width 11 height 8
click at [331, 173] on link "PDF" at bounding box center [332, 176] width 20 height 10
click at [322, 132] on span "PDF" at bounding box center [327, 133] width 10 height 8
click at [331, 176] on link "PDF" at bounding box center [331, 176] width 20 height 10
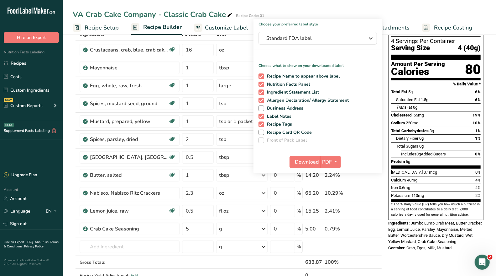
scroll to position [35, 0]
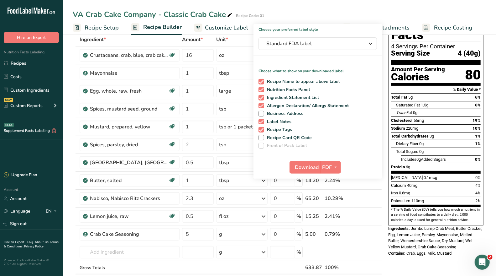
click at [481, 259] on icon "Open Intercom Messenger" at bounding box center [482, 262] width 10 height 10
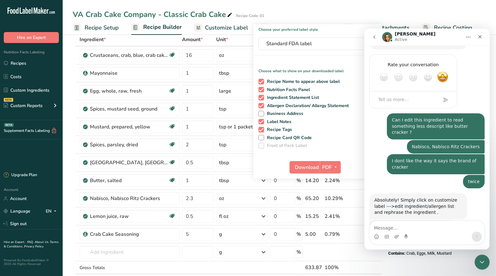
scroll to position [272, 0]
click at [432, 225] on textarea "Message…" at bounding box center [427, 225] width 115 height 11
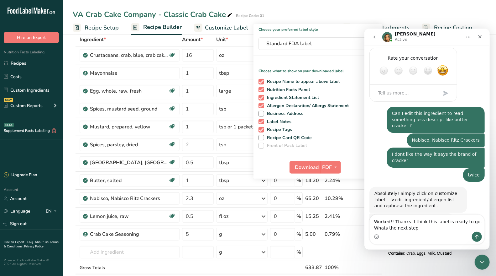
type textarea "Worked!! Thanks. I think this label is ready to go. Whats the next step ?"
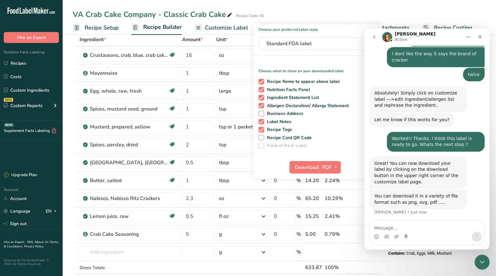
scroll to position [354, 0]
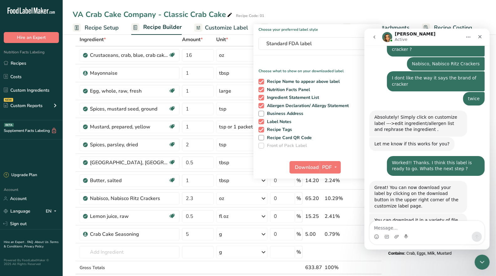
click at [484, 37] on div "Close" at bounding box center [479, 36] width 11 height 11
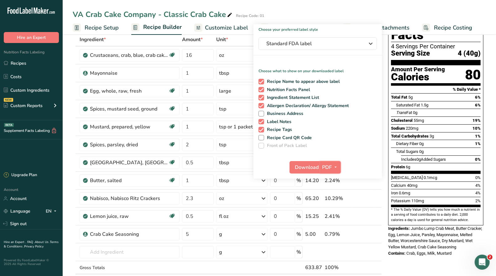
click at [337, 168] on icon "button" at bounding box center [335, 167] width 5 height 8
click at [367, 18] on div "VA Crab Cake Company - Classic Crab Cake Recipe Code: 01" at bounding box center [280, 14] width 434 height 11
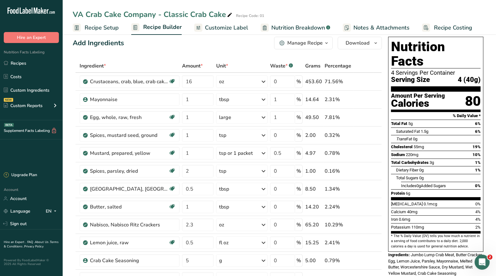
scroll to position [0, 0]
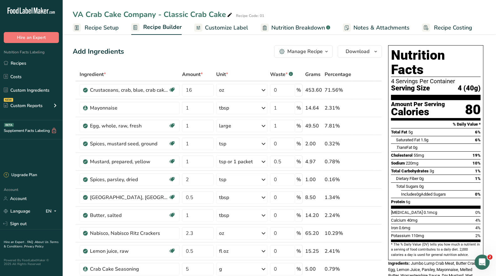
click at [484, 262] on icon "Open Intercom Messenger" at bounding box center [482, 262] width 10 height 10
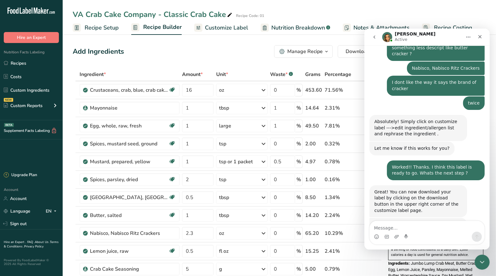
scroll to position [354, 0]
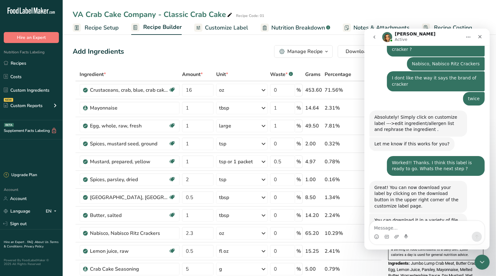
click at [231, 29] on span "Customize Label" at bounding box center [226, 28] width 43 height 8
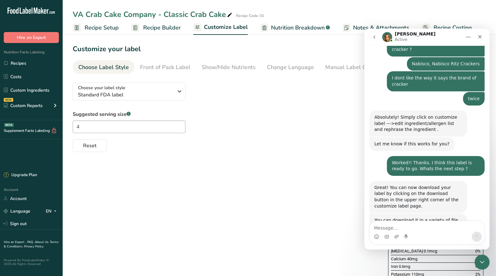
click at [476, 34] on div "Close" at bounding box center [479, 36] width 11 height 11
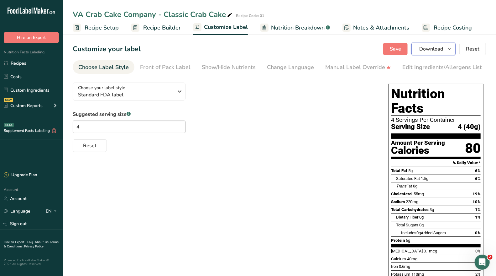
click at [438, 48] on span "Download" at bounding box center [432, 49] width 24 height 8
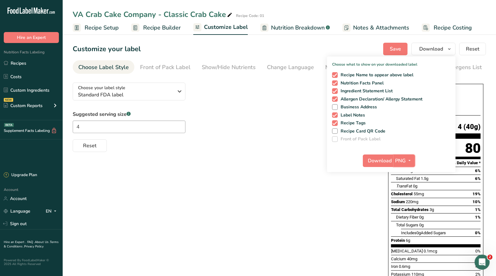
click at [395, 163] on button "PNG" at bounding box center [405, 160] width 22 height 13
click at [404, 198] on link "SVG" at bounding box center [405, 194] width 20 height 10
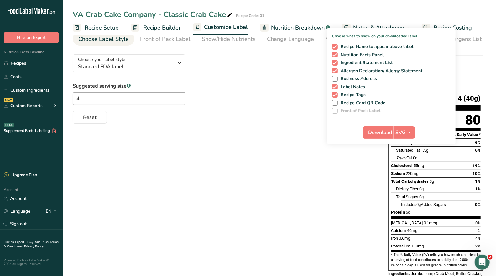
scroll to position [35, 0]
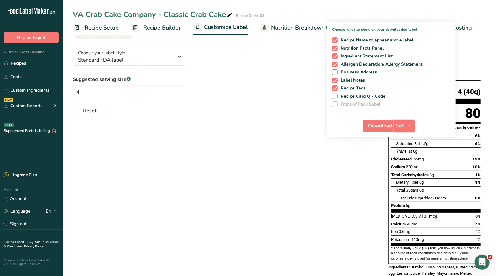
click at [411, 126] on icon "button" at bounding box center [409, 126] width 5 height 8
click at [407, 165] on link "PDF" at bounding box center [405, 169] width 20 height 10
click at [273, 157] on div "Choose your label style Standard FDA label USA (FDA) Standard FDA label Tabular…" at bounding box center [280, 172] width 414 height 258
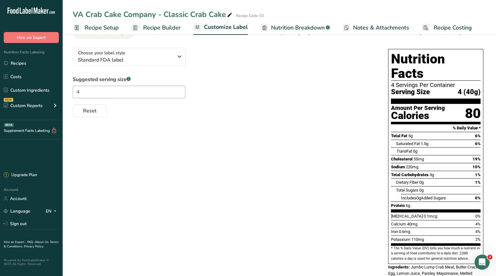
click at [480, 261] on icon "Open Intercom Messenger" at bounding box center [482, 262] width 10 height 10
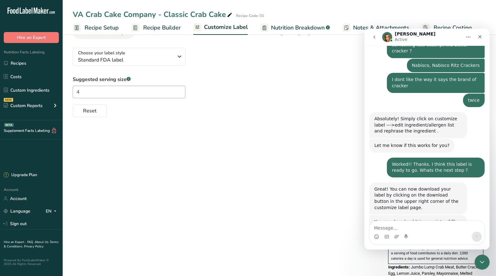
scroll to position [354, 0]
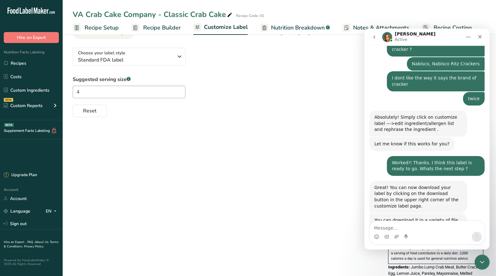
click at [433, 228] on textarea "Message…" at bounding box center [427, 225] width 115 height 11
type textarea "Its weird but I click download and select te"
click at [336, 161] on div "Choose your label style Standard FDA label USA (FDA) Standard FDA label Tabular…" at bounding box center [280, 172] width 414 height 258
click at [481, 38] on icon "Close" at bounding box center [480, 36] width 5 height 5
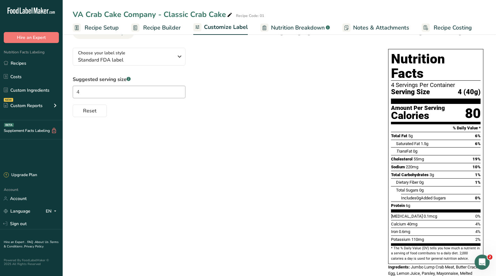
click at [238, 24] on span "Customize Label" at bounding box center [226, 27] width 44 height 8
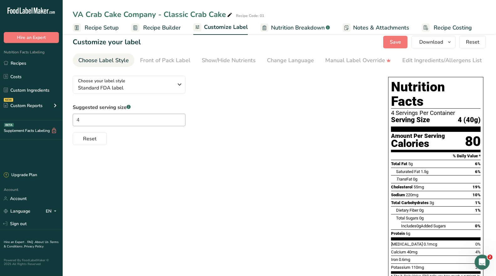
scroll to position [0, 0]
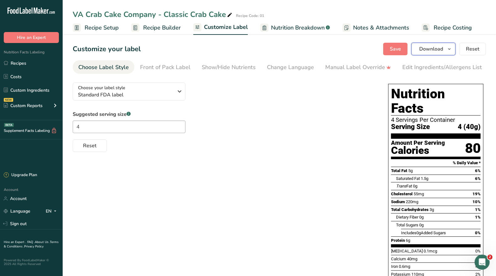
click at [443, 48] on span "Download" at bounding box center [432, 49] width 24 height 8
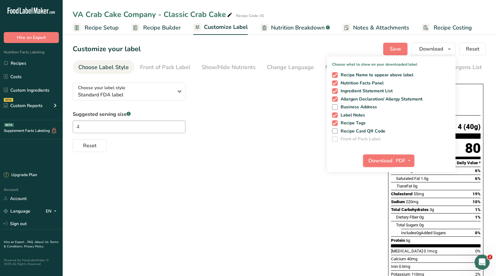
click at [393, 159] on span "Download" at bounding box center [381, 161] width 24 height 8
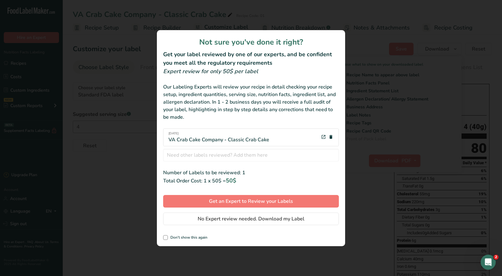
click at [186, 236] on span "Don't show this again" at bounding box center [188, 237] width 40 height 5
click at [167, 236] on input "Don't show this again" at bounding box center [165, 237] width 4 height 4
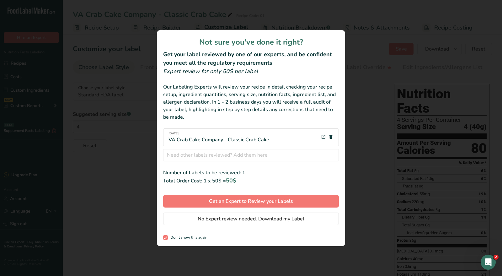
click at [173, 235] on span "Don't show this again" at bounding box center [188, 237] width 40 height 5
click at [167, 235] on input "Don't show this again" at bounding box center [165, 237] width 4 height 4
checkbox input "false"
click at [371, 110] on div "review labels modal" at bounding box center [251, 138] width 502 height 276
click at [360, 99] on div "review labels modal" at bounding box center [251, 138] width 502 height 276
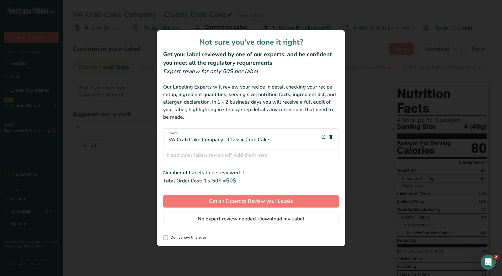
click at [137, 50] on div "review labels modal" at bounding box center [251, 138] width 502 height 276
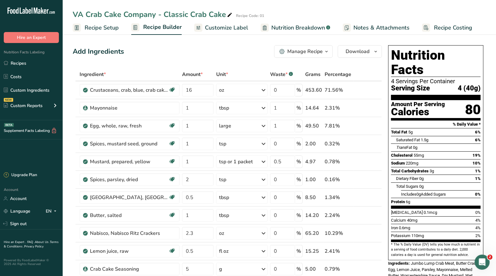
click at [243, 25] on span "Customize Label" at bounding box center [226, 28] width 43 height 8
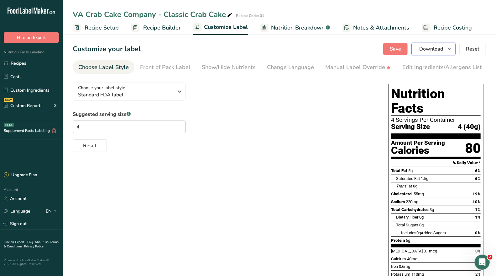
click at [446, 48] on button "Download" at bounding box center [434, 49] width 44 height 13
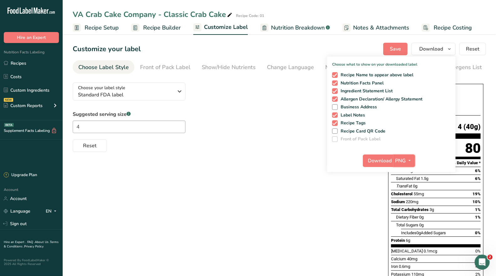
click at [406, 162] on span "PNG" at bounding box center [401, 161] width 11 height 8
click at [406, 158] on span "PNG" at bounding box center [401, 161] width 11 height 8
click at [402, 158] on span "PNG" at bounding box center [401, 161] width 11 height 8
click at [403, 172] on link "PNG" at bounding box center [405, 173] width 20 height 10
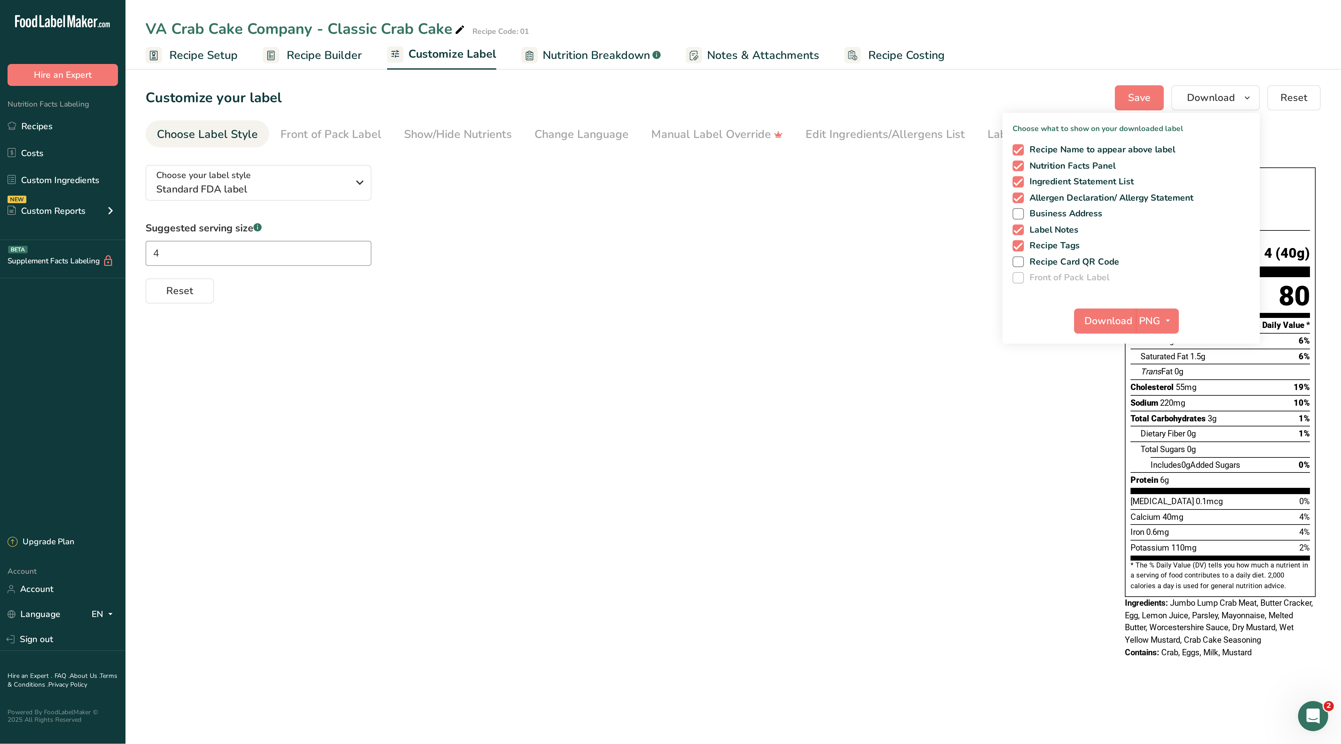
scroll to position [355, 0]
click at [496, 48] on span "Save" at bounding box center [569, 49] width 11 height 8
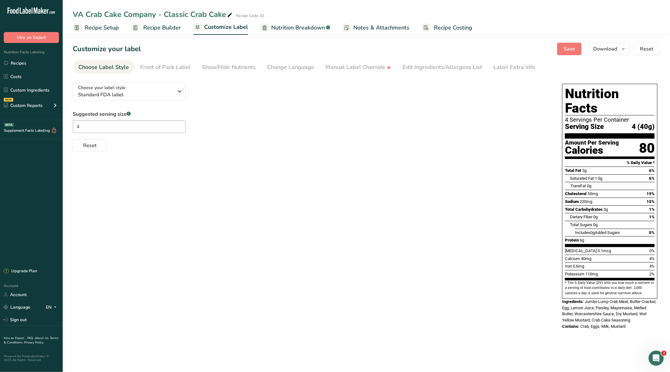
click at [172, 25] on span "Recipe Builder" at bounding box center [162, 28] width 38 height 8
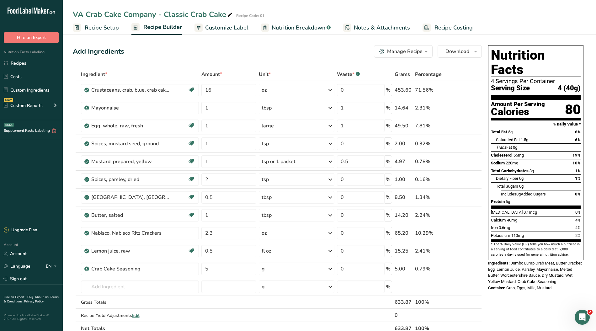
scroll to position [355, 0]
click at [225, 27] on span "Customize Label" at bounding box center [226, 28] width 43 height 8
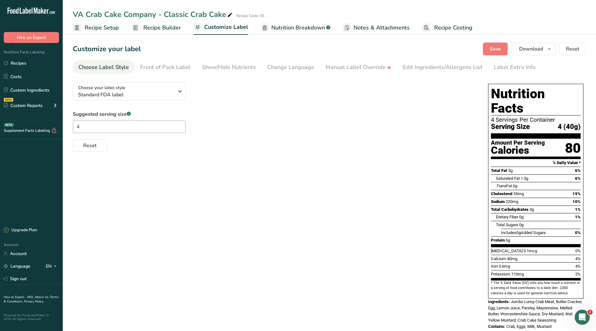
click at [494, 51] on span "Save" at bounding box center [495, 49] width 11 height 8
click at [154, 68] on div "Front of Pack Label" at bounding box center [165, 67] width 50 height 8
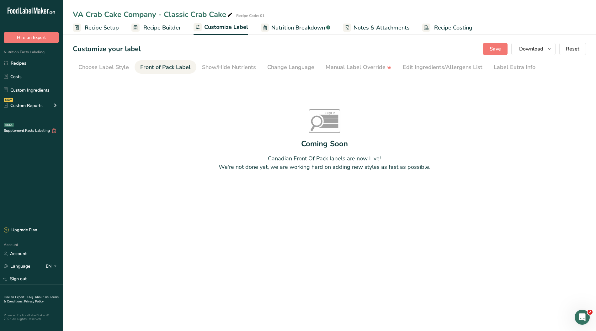
click at [107, 71] on div "Choose Label Style" at bounding box center [103, 67] width 50 height 8
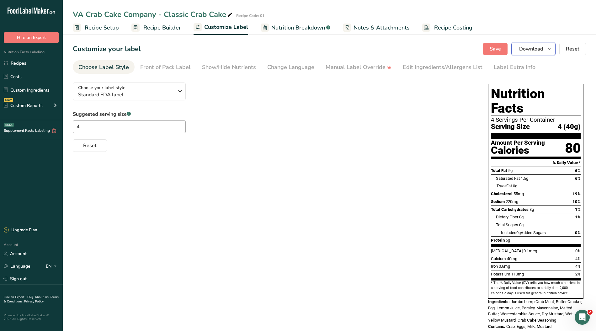
click at [496, 50] on span "Download" at bounding box center [531, 49] width 24 height 8
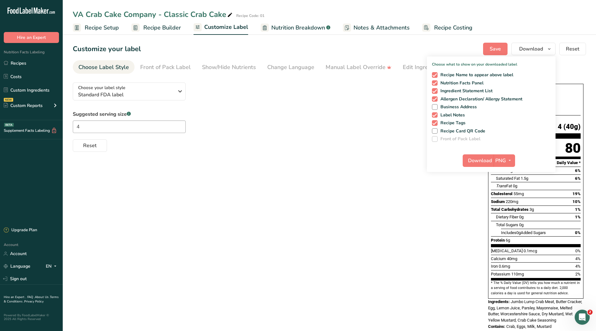
click at [463, 105] on span "Business Address" at bounding box center [457, 107] width 40 height 6
click at [436, 105] on input "Business Address" at bounding box center [434, 107] width 4 height 4
checkbox input "true"
click at [479, 158] on span "Download" at bounding box center [480, 161] width 24 height 8
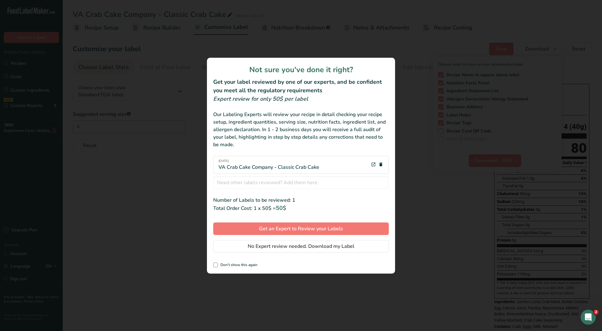
click at [411, 110] on div "review labels modal" at bounding box center [301, 165] width 602 height 331
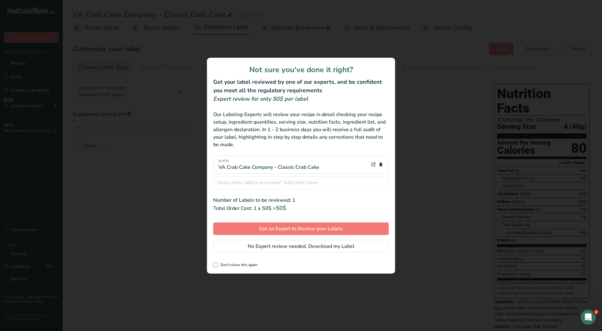
click at [411, 110] on div "review labels modal" at bounding box center [301, 165] width 602 height 331
click at [241, 264] on span "Don't show this again" at bounding box center [238, 264] width 40 height 5
click at [217, 264] on input "Don't show this again" at bounding box center [215, 265] width 4 height 4
checkbox input "true"
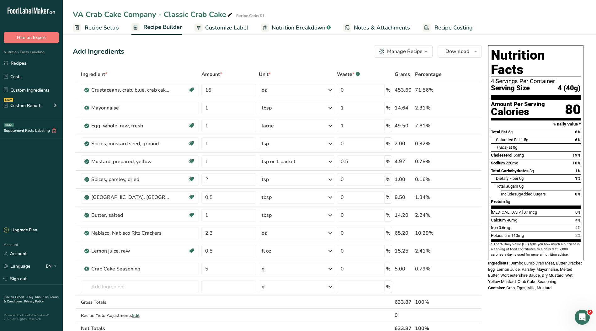
click at [496, 275] on div "Open Intercom Messenger" at bounding box center [582, 317] width 21 height 21
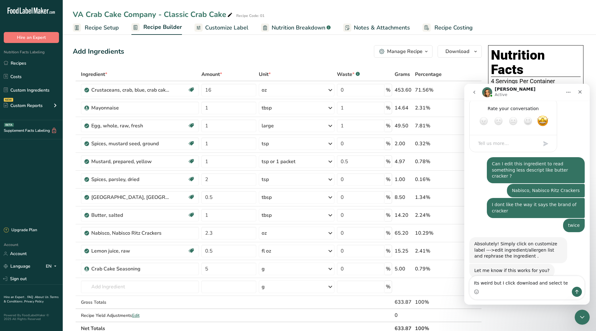
scroll to position [355, 0]
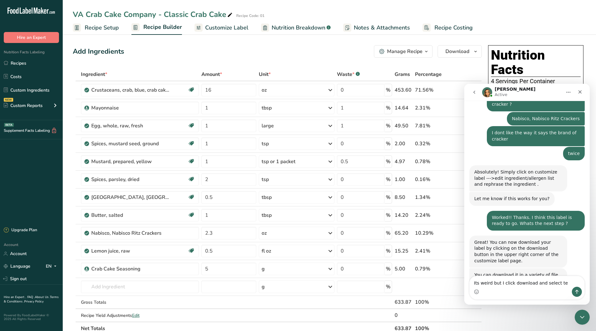
click at [496, 275] on textarea "Its weird but I click download and select te" at bounding box center [526, 281] width 115 height 11
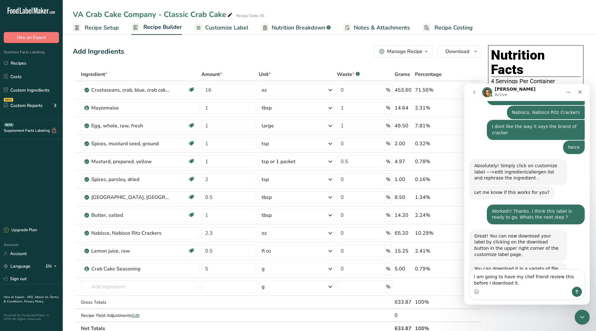
click at [474, 275] on textarea "I am going to have my chef friend review this before I download it." at bounding box center [526, 278] width 115 height 17
type textarea "Aewsome. I am going to have my chef friend review this before I download it."
click at [496, 275] on icon "Send a message…" at bounding box center [576, 291] width 5 height 5
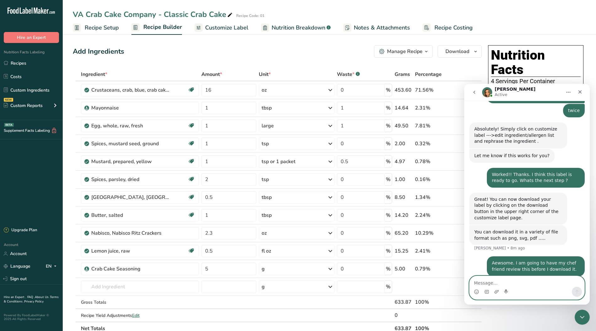
scroll to position [404, 0]
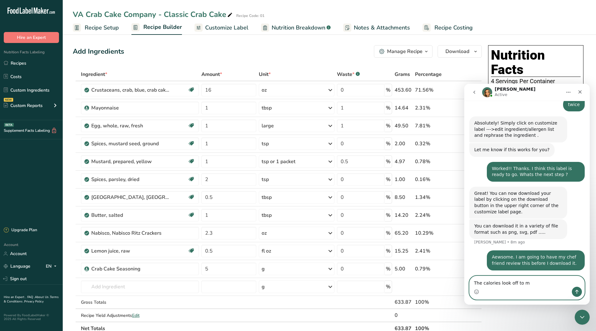
type textarea "The calories look off to me"
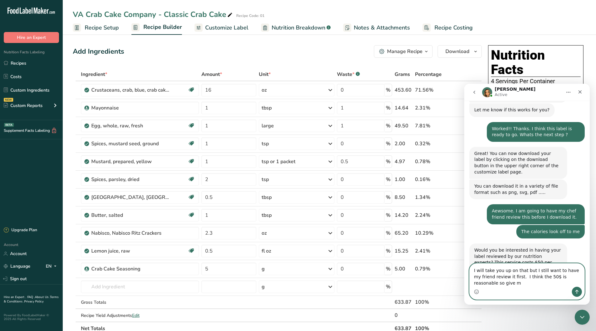
scroll to position [450, 0]
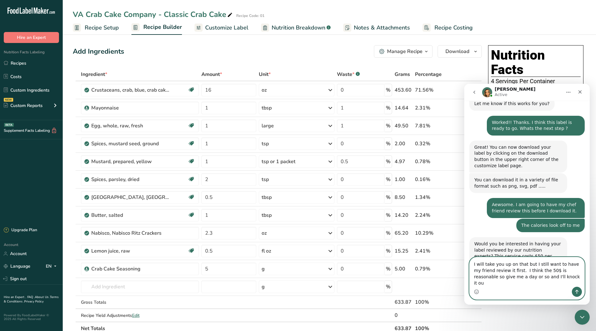
type textarea "I will take you up on that but I still want to have my friend review it first. …"
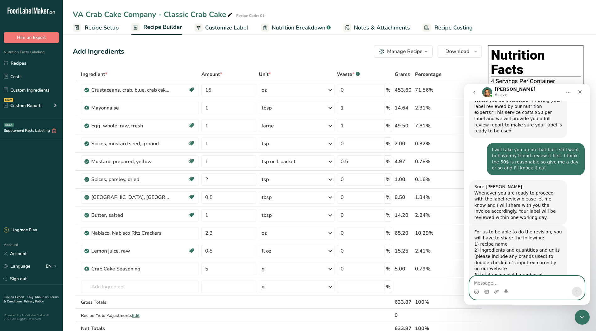
scroll to position [617, 0]
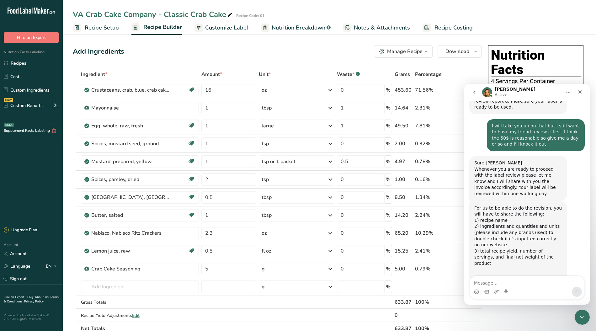
drag, startPoint x: 222, startPoint y: 26, endPoint x: 217, endPoint y: 28, distance: 5.4
click at [222, 26] on span "Customize Label" at bounding box center [226, 28] width 43 height 8
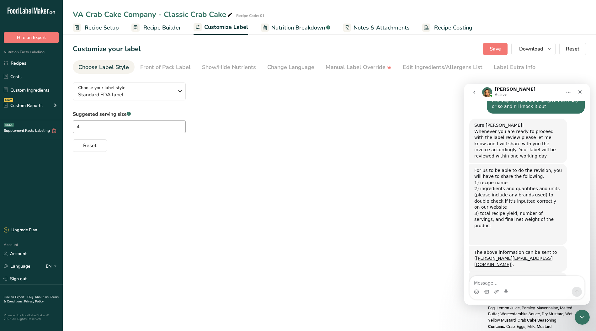
scroll to position [658, 0]
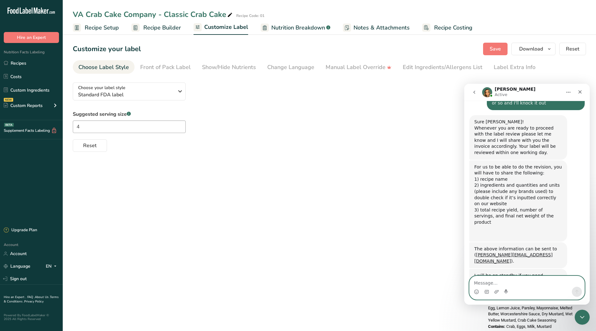
click at [496, 275] on textarea "Message…" at bounding box center [526, 281] width 115 height 11
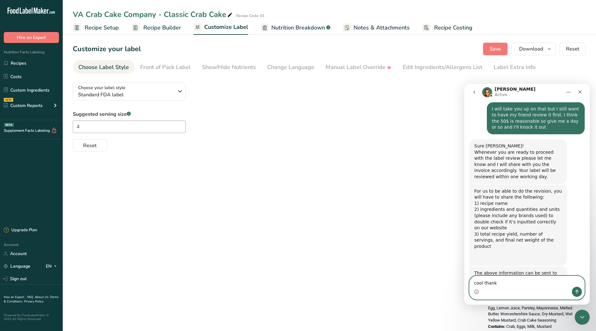
type textarea "cool thanks"
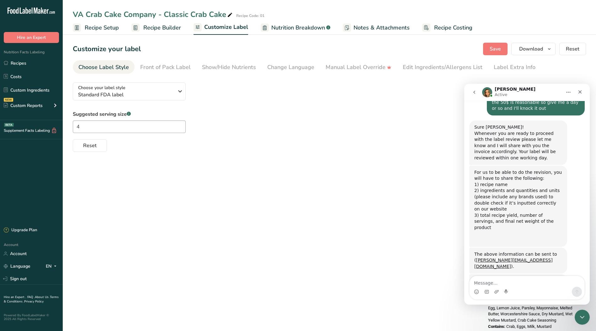
click at [283, 28] on span "Nutrition Breakdown" at bounding box center [298, 28] width 54 height 8
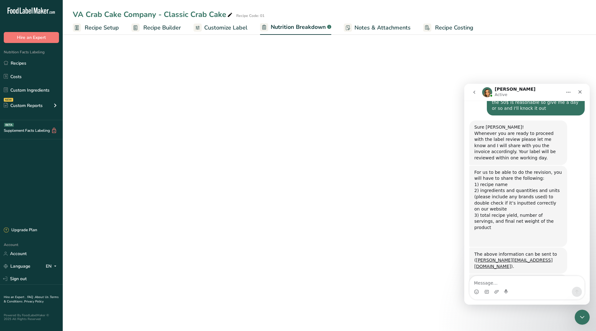
select select "Calories"
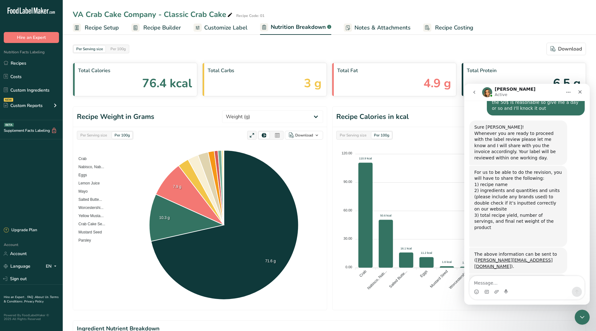
click at [222, 25] on span "Customize Label" at bounding box center [225, 28] width 43 height 8
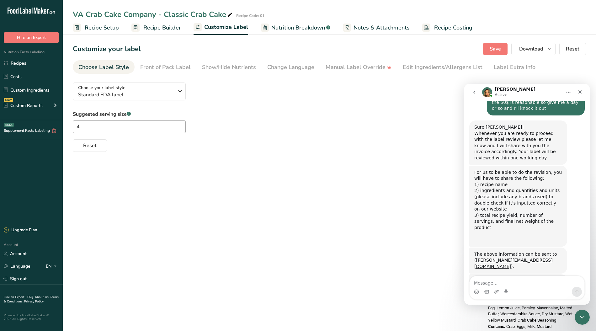
click at [436, 66] on div "Edit Ingredients/Allergens List" at bounding box center [443, 67] width 80 height 8
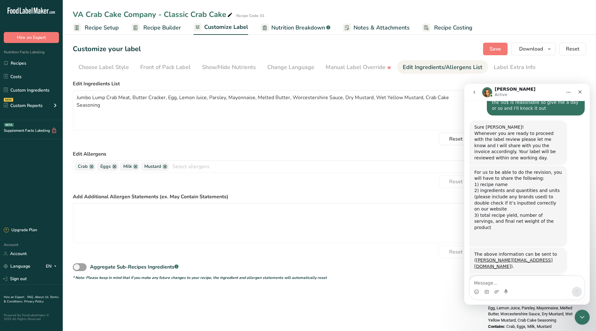
scroll to position [677, 0]
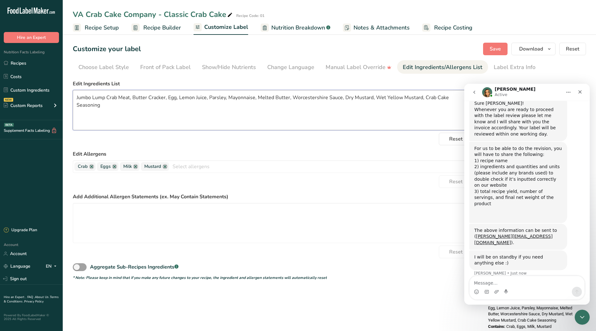
click at [132, 97] on textarea "Jumbo Lump Crab Meat, Butter Cracker, Egg, Lemon Juice, Parsley, Mayonnaise, Me…" at bounding box center [274, 110] width 403 height 40
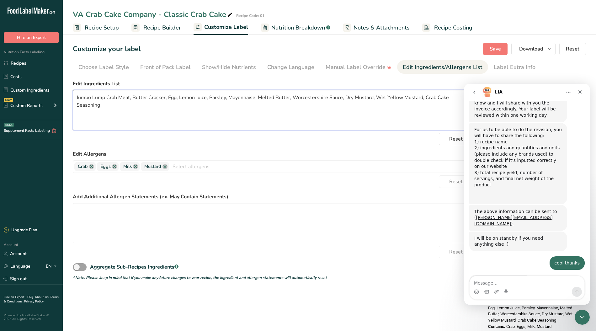
scroll to position [671, 0]
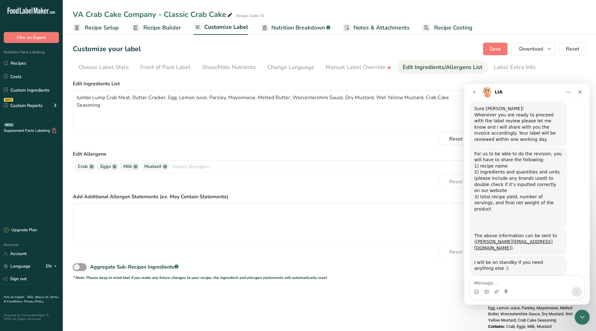
click at [496, 25] on ul "Recipe Setup Recipe Builder Customize Label Nutrition Breakdown .a-a{fill:#3473…" at bounding box center [329, 27] width 533 height 15
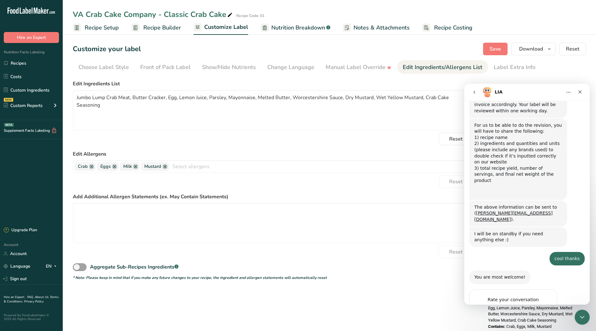
scroll to position [702, 0]
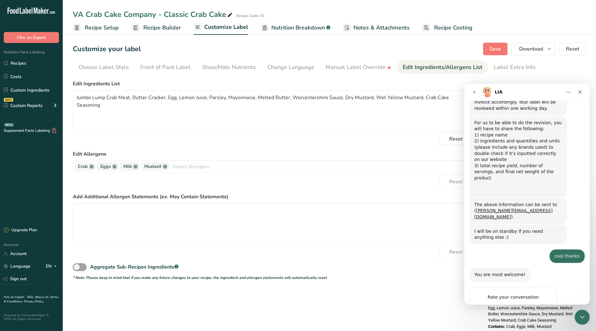
click at [490, 275] on div "Terrible Bad OK Great Amazing" at bounding box center [513, 312] width 68 height 18
click at [489, 275] on textarea "Tell us more…" at bounding box center [506, 332] width 65 height 13
click at [496, 275] on div "Amazing" at bounding box center [542, 312] width 9 height 14
click at [496, 275] on span "Amazing" at bounding box center [542, 309] width 11 height 11
drag, startPoint x: 544, startPoint y: 259, endPoint x: 551, endPoint y: 258, distance: 6.6
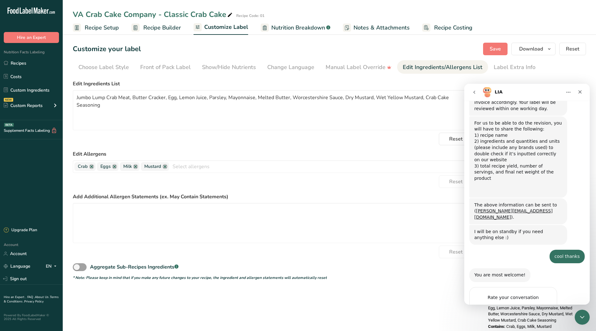
click at [496, 275] on span "Amazing" at bounding box center [542, 309] width 11 height 11
click at [496, 275] on textarea "Tell us more…" at bounding box center [506, 332] width 65 height 13
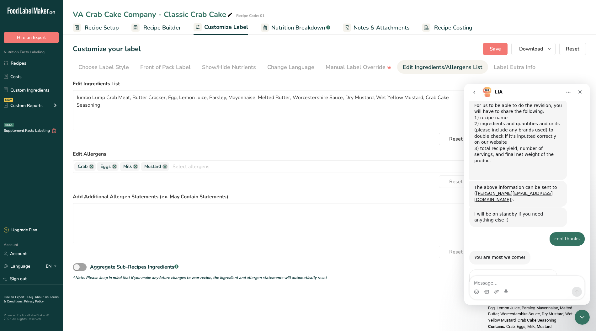
scroll to position [724, 0]
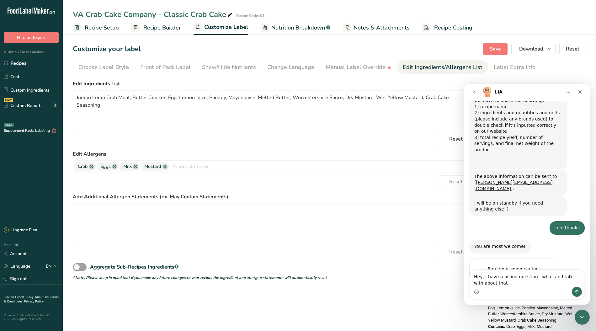
type textarea "Hey, I have a billing question. who can I talk with about that?"
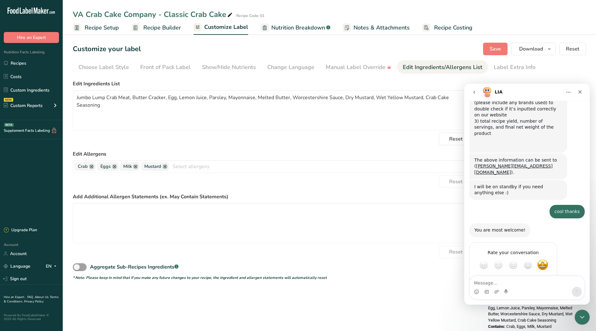
scroll to position [749, 0]
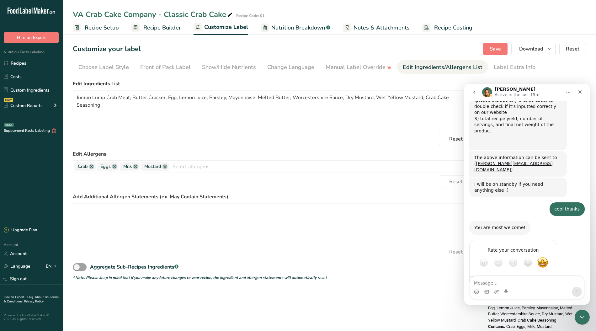
click at [496, 13] on div "VA Crab Cake Company - Classic Crab Cake Recipe Code: 01" at bounding box center [329, 14] width 533 height 11
click at [29, 250] on link "Account" at bounding box center [31, 253] width 63 height 11
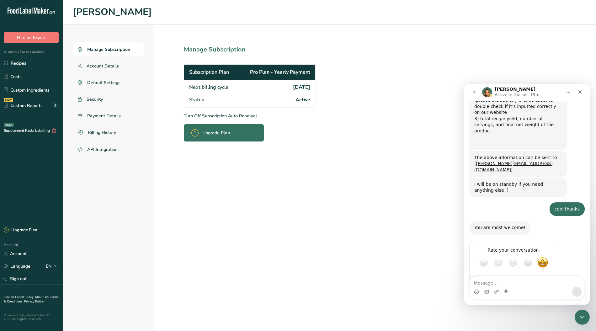
click at [93, 132] on span "Billing History" at bounding box center [102, 132] width 28 height 7
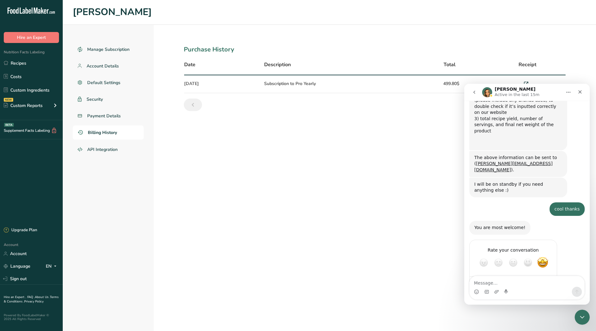
click at [496, 90] on icon "Close" at bounding box center [579, 91] width 5 height 5
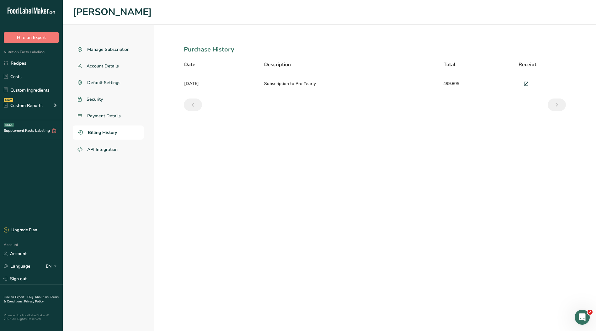
click at [111, 114] on span "Payment Details" at bounding box center [104, 116] width 34 height 7
click at [117, 45] on link "Manage Subscription" at bounding box center [108, 49] width 71 height 14
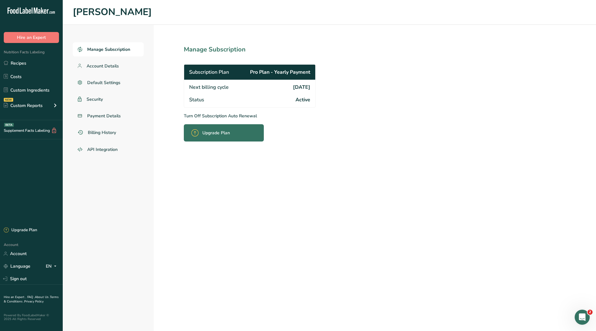
click at [358, 10] on h1 "[PERSON_NAME]" at bounding box center [329, 12] width 513 height 14
click at [445, 90] on div "Manage Subscription Account Details Default Settings Security Payment Details B…" at bounding box center [329, 178] width 533 height 306
click at [453, 117] on div "Manage Subscription Account Details Default Settings Security Payment Details B…" at bounding box center [329, 178] width 533 height 306
